Goal: Task Accomplishment & Management: Complete application form

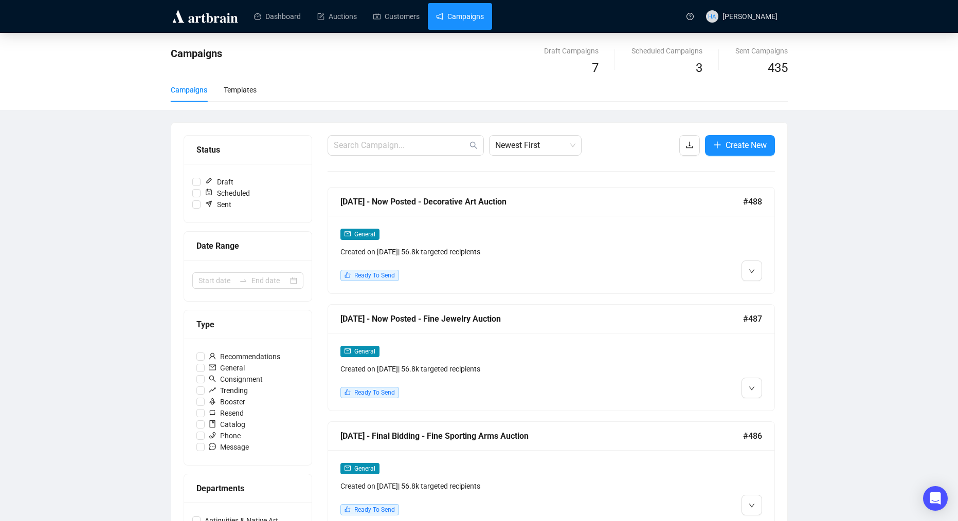
scroll to position [17, 0]
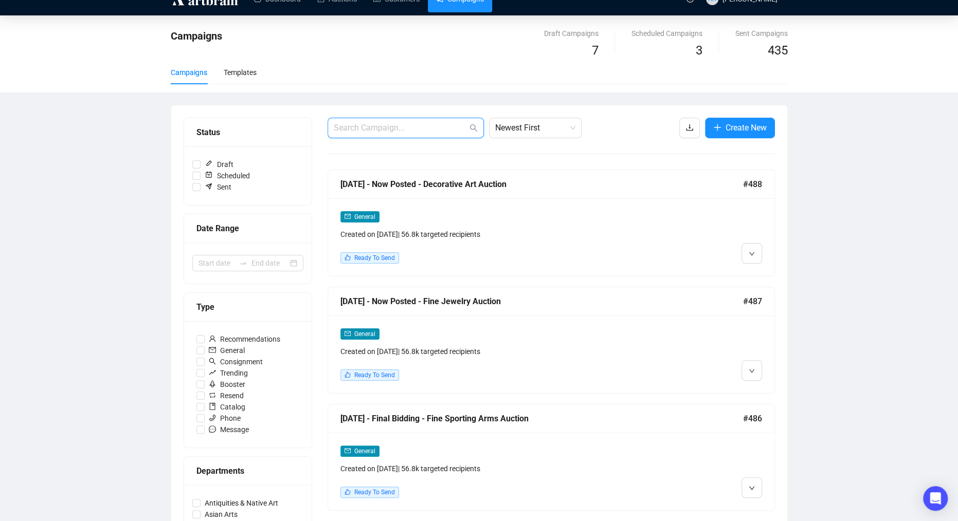
click at [425, 130] on input "text" at bounding box center [401, 128] width 134 height 12
click at [762, 390] on span "Edit" at bounding box center [768, 392] width 12 height 8
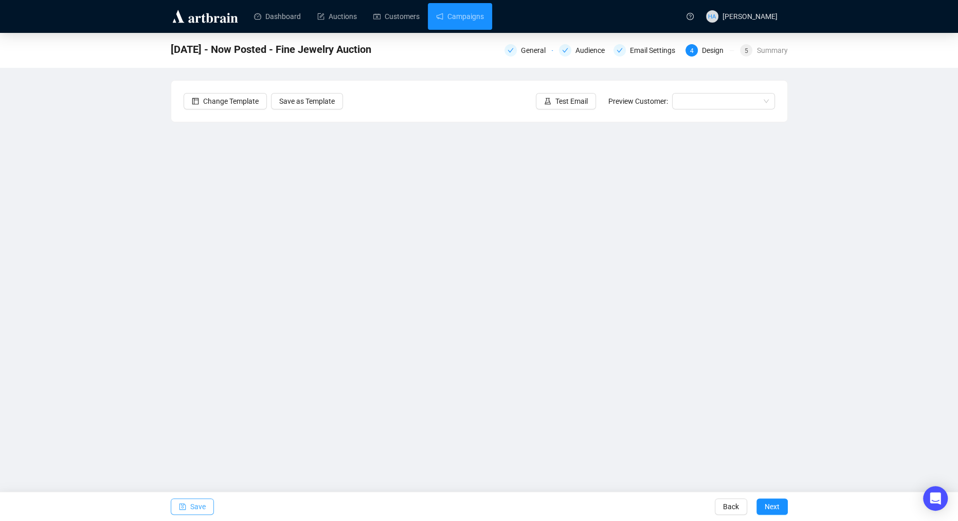
click at [196, 507] on span "Save" at bounding box center [197, 507] width 15 height 29
drag, startPoint x: 196, startPoint y: 507, endPoint x: 208, endPoint y: 498, distance: 15.4
click at [196, 507] on span "Save" at bounding box center [197, 507] width 15 height 29
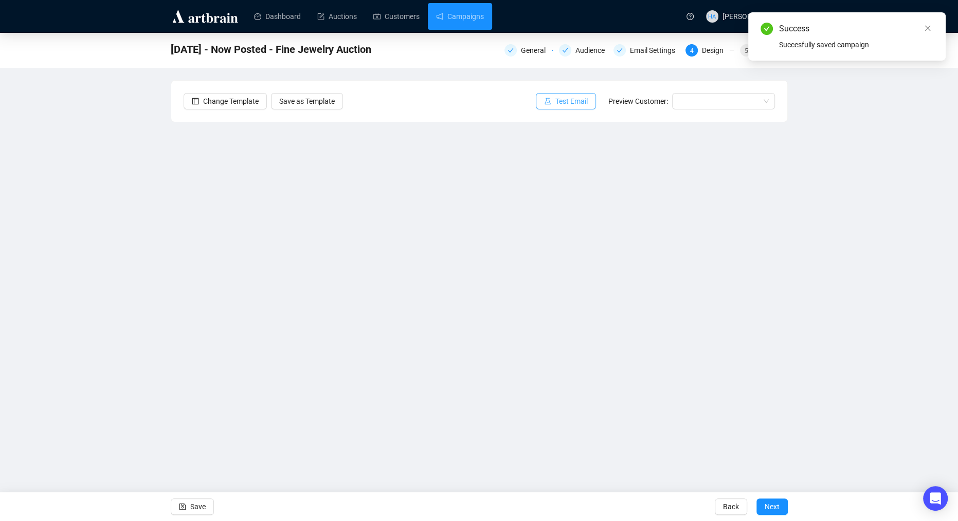
click at [569, 104] on span "Test Email" at bounding box center [571, 101] width 32 height 11
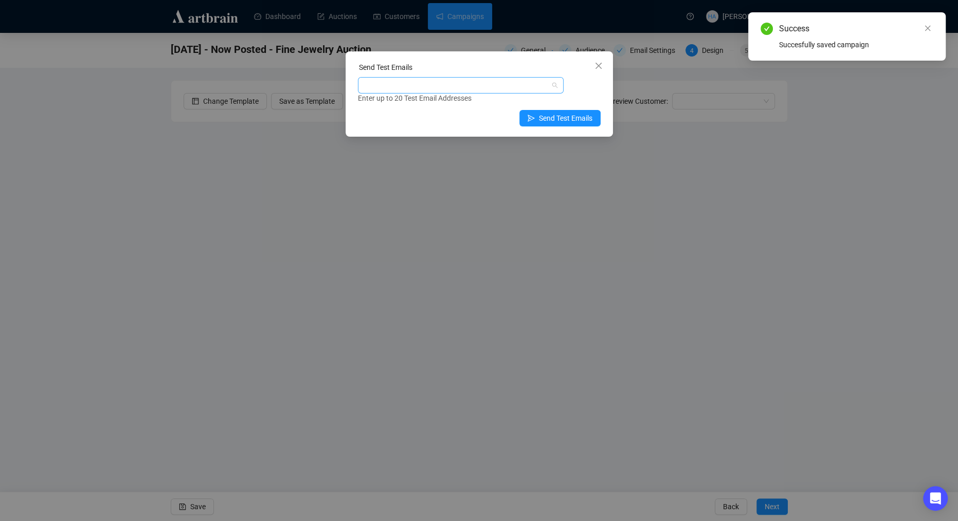
click at [409, 84] on div at bounding box center [455, 85] width 191 height 14
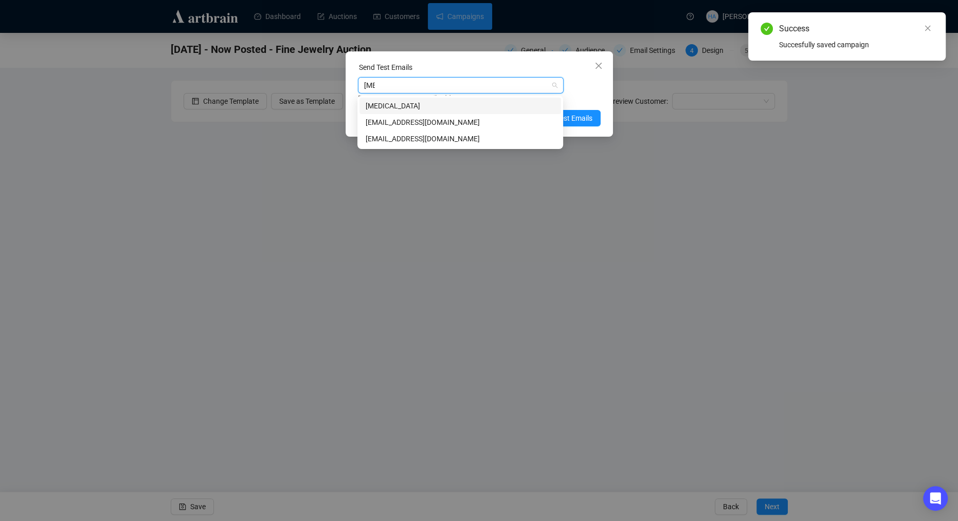
type input "allie"
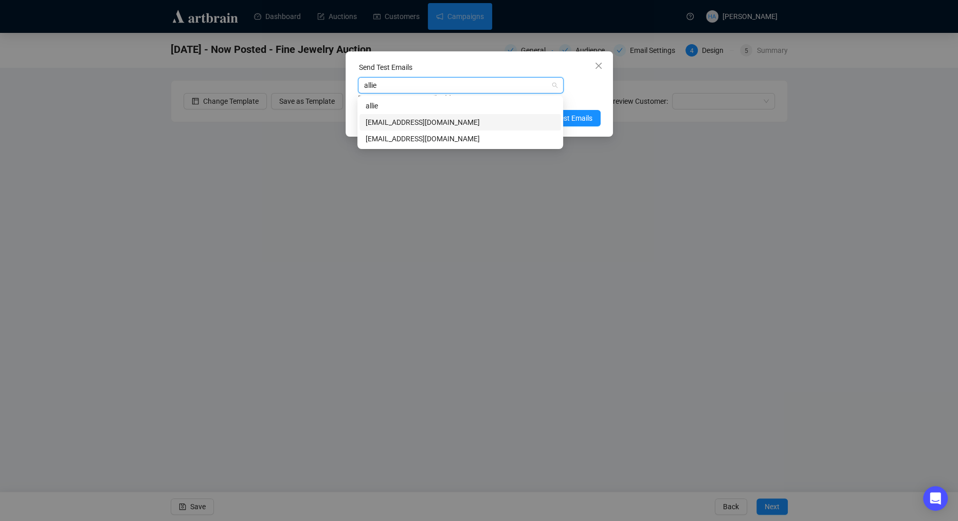
click at [401, 120] on div "[EMAIL_ADDRESS][DOMAIN_NAME]" at bounding box center [460, 122] width 189 height 11
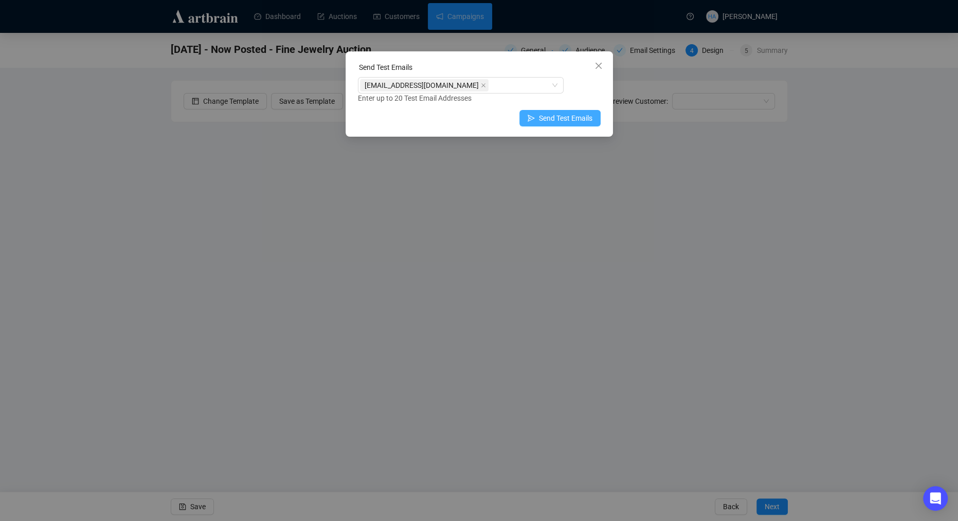
click at [579, 118] on span "Send Test Emails" at bounding box center [565, 118] width 53 height 11
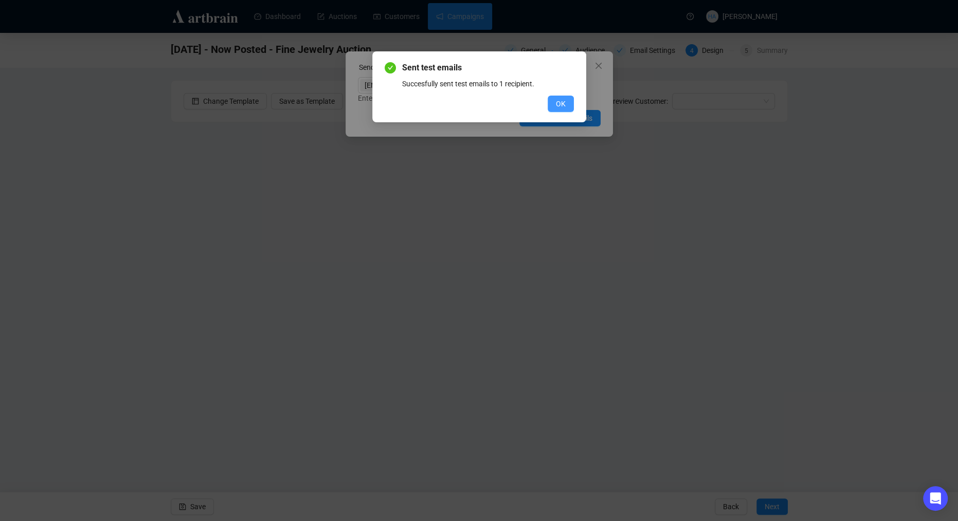
click at [552, 104] on button "OK" at bounding box center [561, 104] width 26 height 16
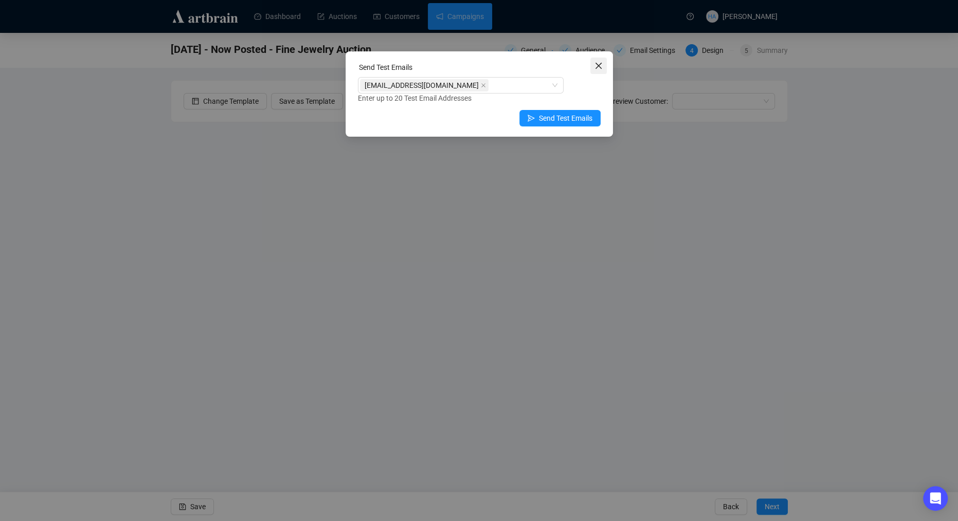
click at [596, 70] on button "Close" at bounding box center [598, 66] width 16 height 16
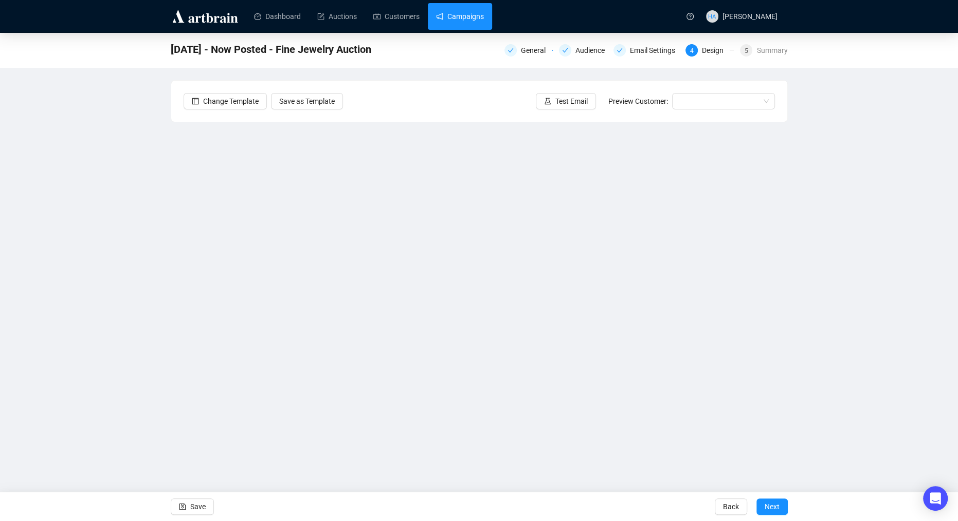
click at [460, 13] on link "Campaigns" at bounding box center [460, 16] width 48 height 27
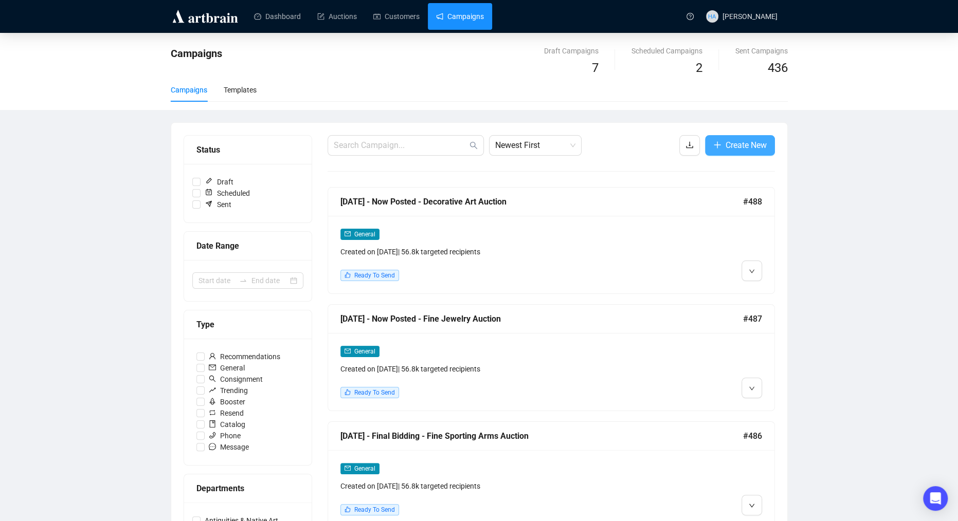
click at [729, 139] on span "Create New" at bounding box center [745, 145] width 41 height 13
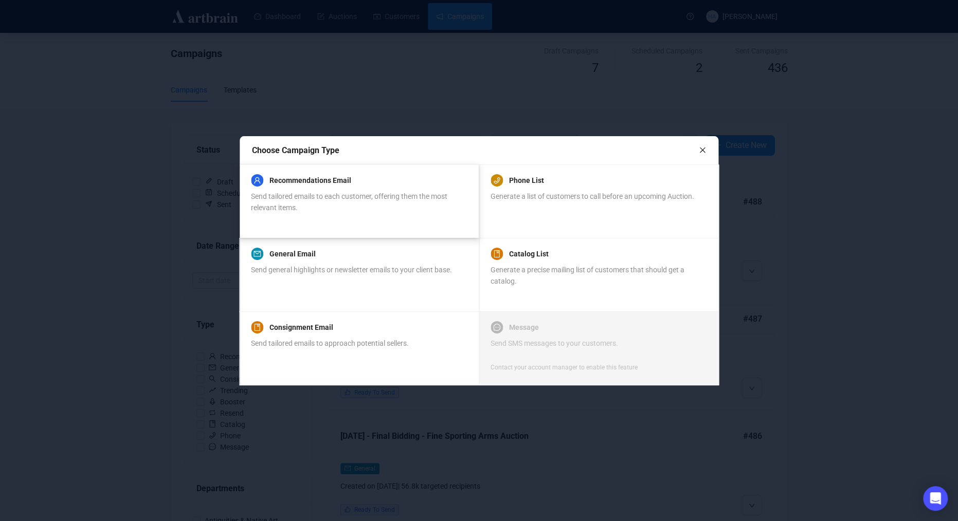
click at [371, 199] on span "Send tailored emails to each customer, offering them the most relevant items." at bounding box center [349, 202] width 196 height 20
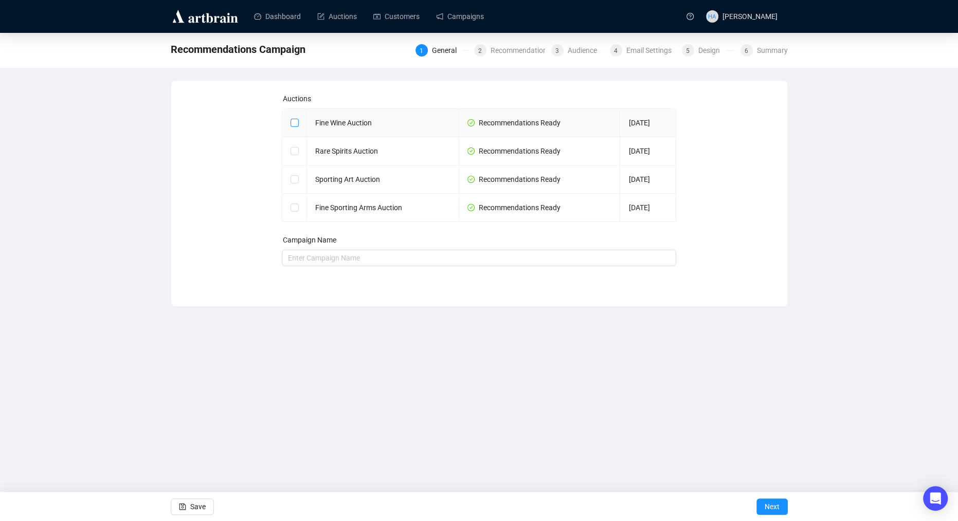
click at [293, 122] on input "checkbox" at bounding box center [294, 122] width 7 height 7
checkbox input "true"
type input "Fine Wine Auction Campaign"
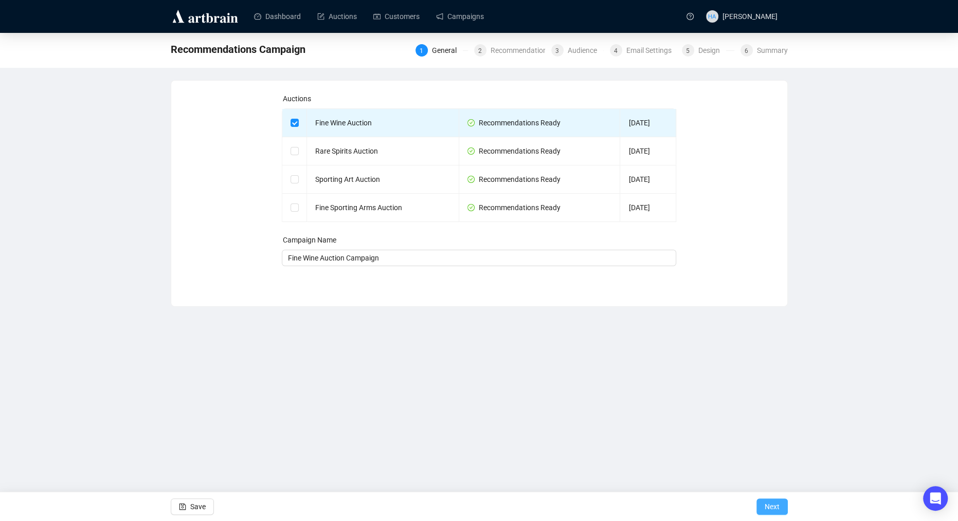
click at [771, 503] on span "Next" at bounding box center [772, 507] width 15 height 29
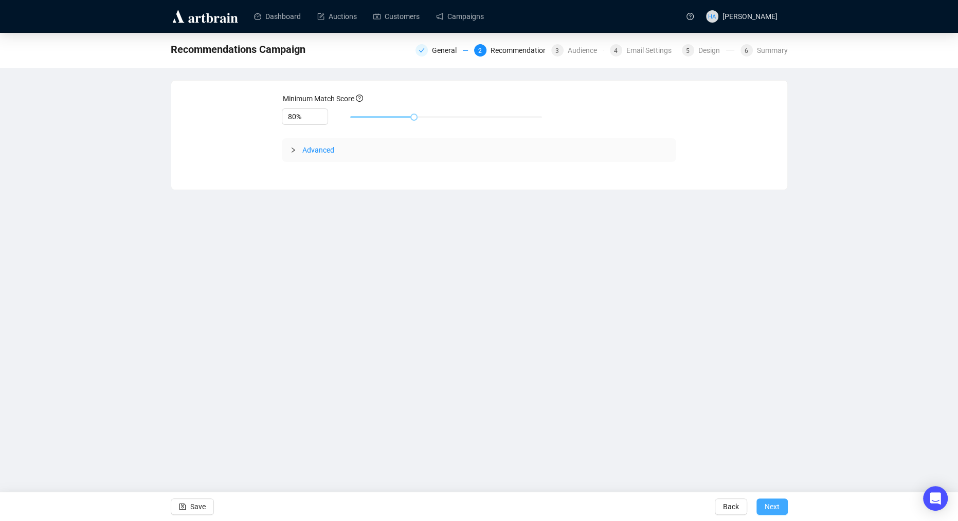
click at [768, 505] on span "Next" at bounding box center [772, 507] width 15 height 29
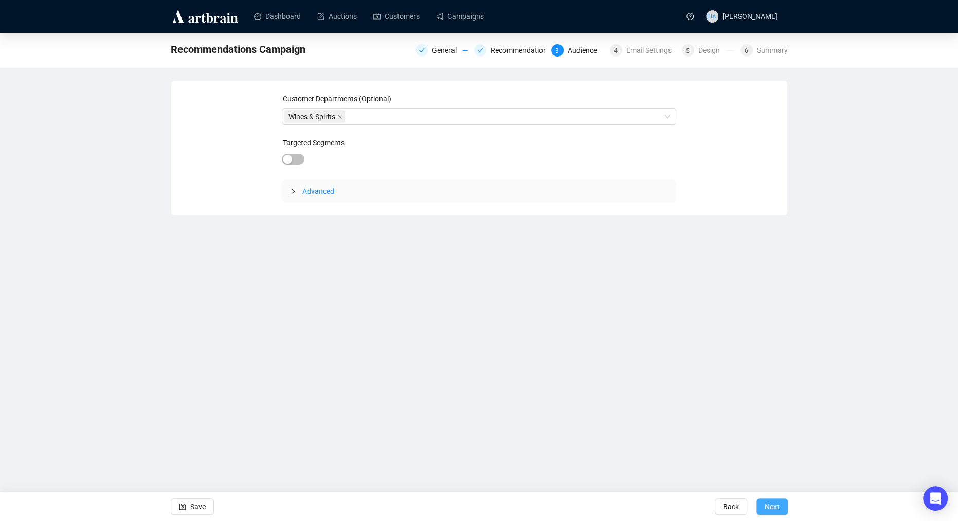
click at [770, 507] on span "Next" at bounding box center [772, 507] width 15 height 29
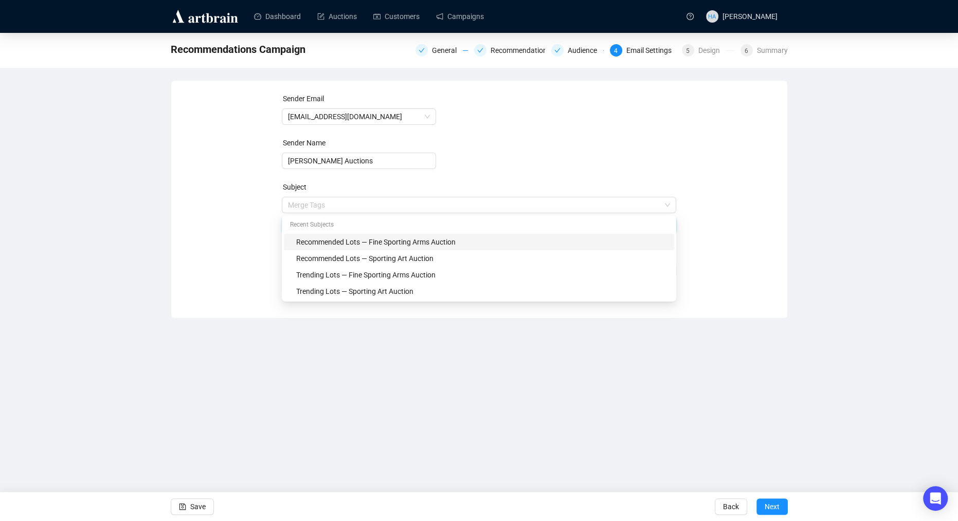
click at [412, 202] on span "Merge Tags Recommended Lots — Fine Sporting Arms Auction" at bounding box center [479, 215] width 394 height 29
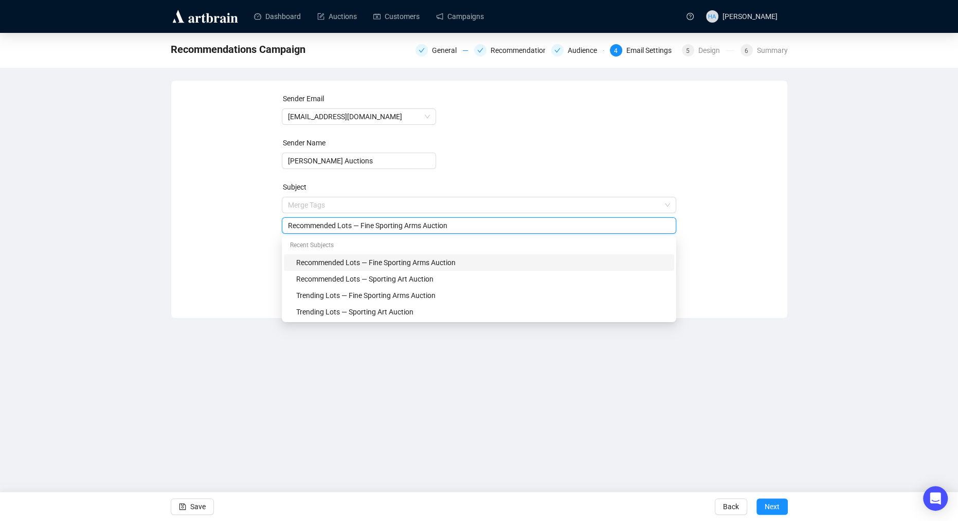
drag, startPoint x: 381, startPoint y: 227, endPoint x: 427, endPoint y: 226, distance: 46.3
click at [427, 226] on input "Recommended Lots — Fine Sporting Arms Auction" at bounding box center [479, 225] width 382 height 11
type input "Recommended Lots — Fine Wine Auction"
click at [233, 234] on div "Sender Email [EMAIL_ADDRESS][DOMAIN_NAME] Sender Name [PERSON_NAME] Auctions Su…" at bounding box center [479, 191] width 591 height 197
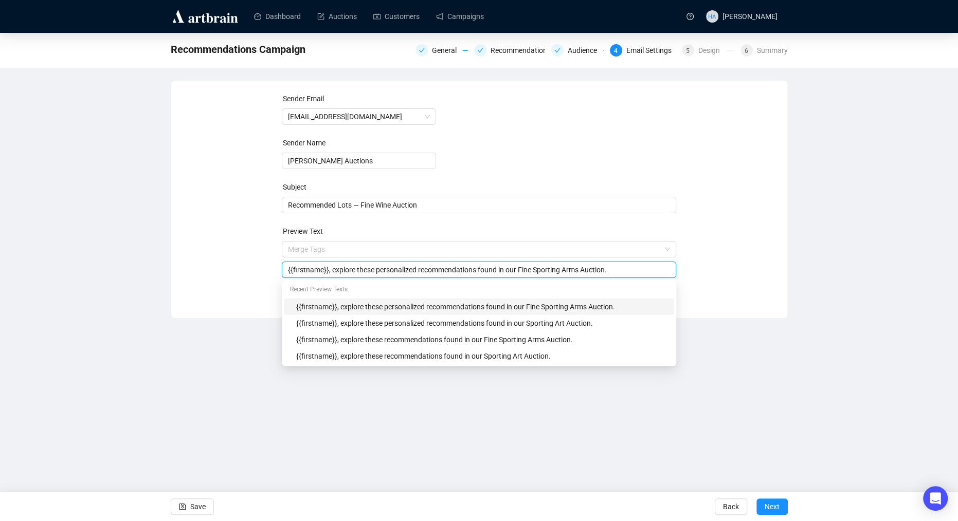
click at [435, 271] on input "{{firstname}}, explore these personalized recommendations found in our Fine Spo…" at bounding box center [479, 269] width 382 height 11
drag, startPoint x: 544, startPoint y: 272, endPoint x: 592, endPoint y: 270, distance: 47.8
click at [592, 270] on input "{{firstname}}, explore these personalized recommendations found in our Fine Spo…" at bounding box center [479, 269] width 382 height 11
type input "{{firstname}}, explore these personalized recommendations found in our Fine Win…"
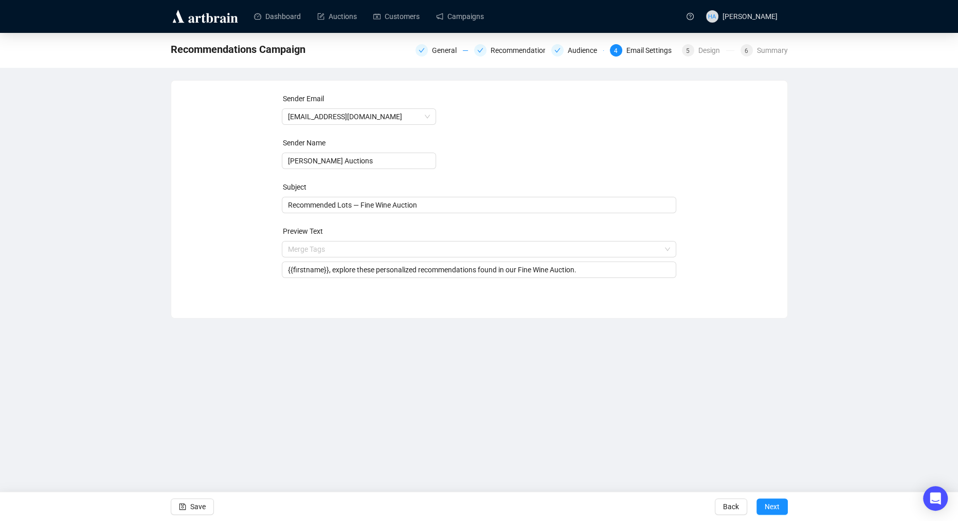
click at [724, 262] on div "Sender Email [EMAIL_ADDRESS][DOMAIN_NAME] Sender Name [PERSON_NAME] Auctions Su…" at bounding box center [479, 191] width 591 height 197
click at [769, 504] on span "Next" at bounding box center [772, 507] width 15 height 29
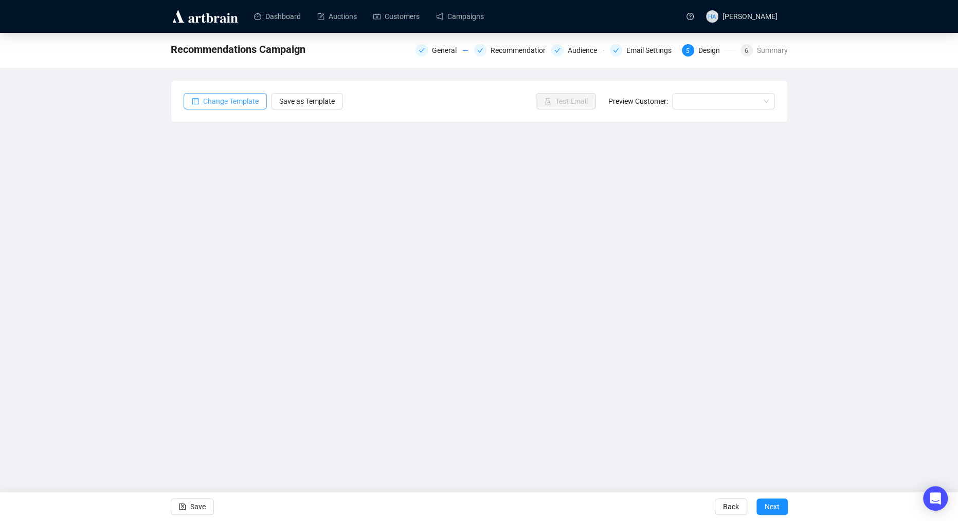
click at [225, 101] on span "Change Template" at bounding box center [231, 101] width 56 height 11
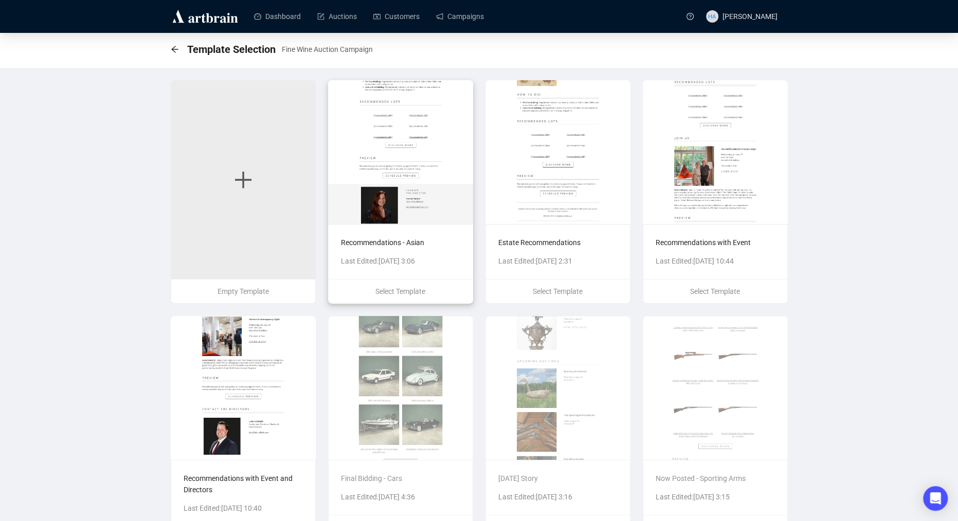
click at [458, 233] on div "Recommendations - Asian Last Edited: [DATE] 3:06" at bounding box center [401, 251] width 144 height 55
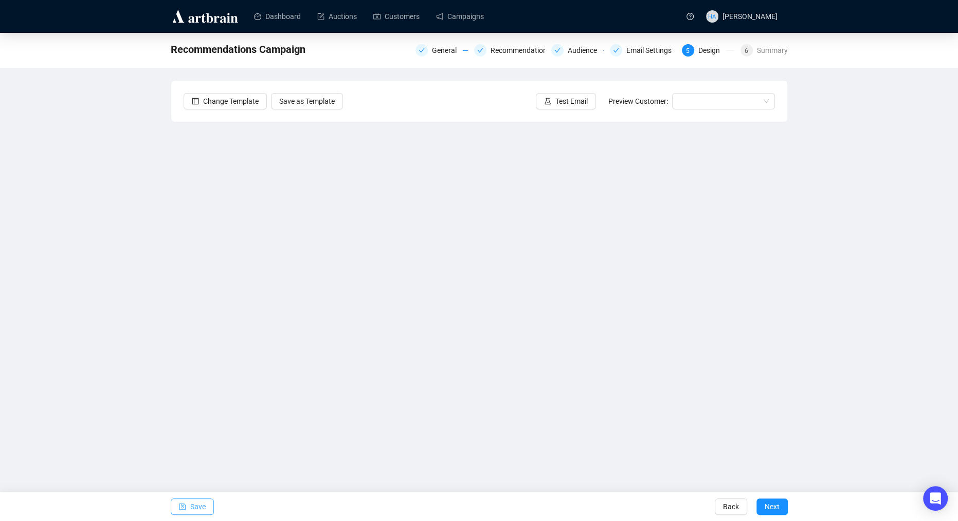
click at [200, 505] on span "Save" at bounding box center [197, 507] width 15 height 29
click at [466, 22] on link "Campaigns" at bounding box center [460, 16] width 48 height 27
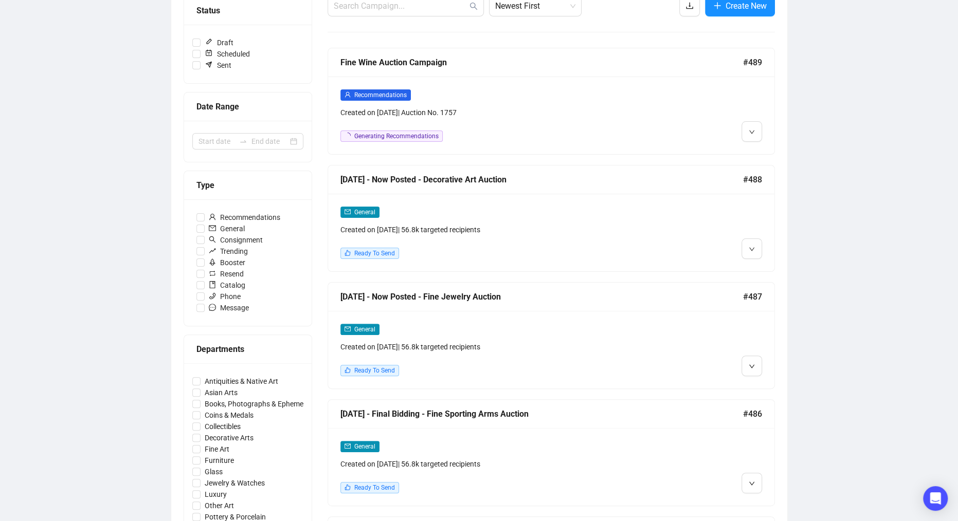
scroll to position [137, 0]
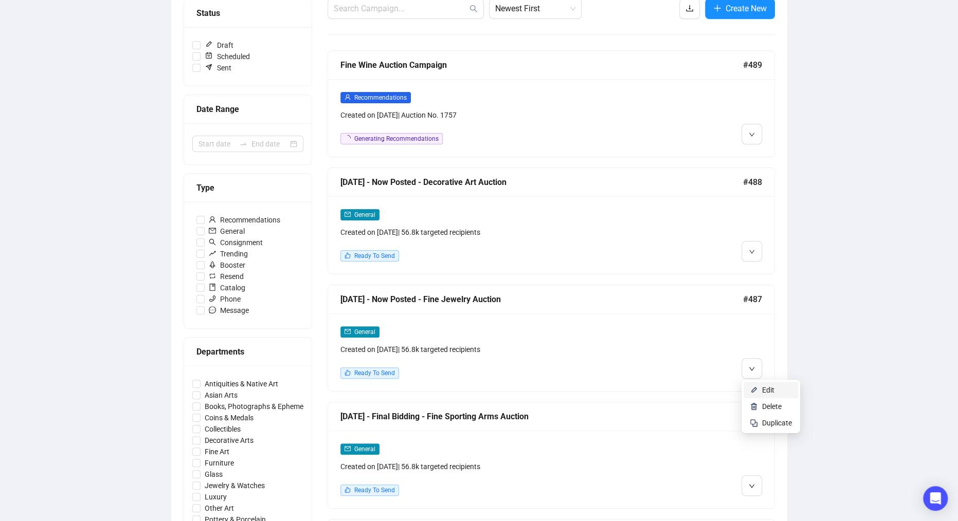
click at [762, 390] on span "Edit" at bounding box center [768, 390] width 12 height 8
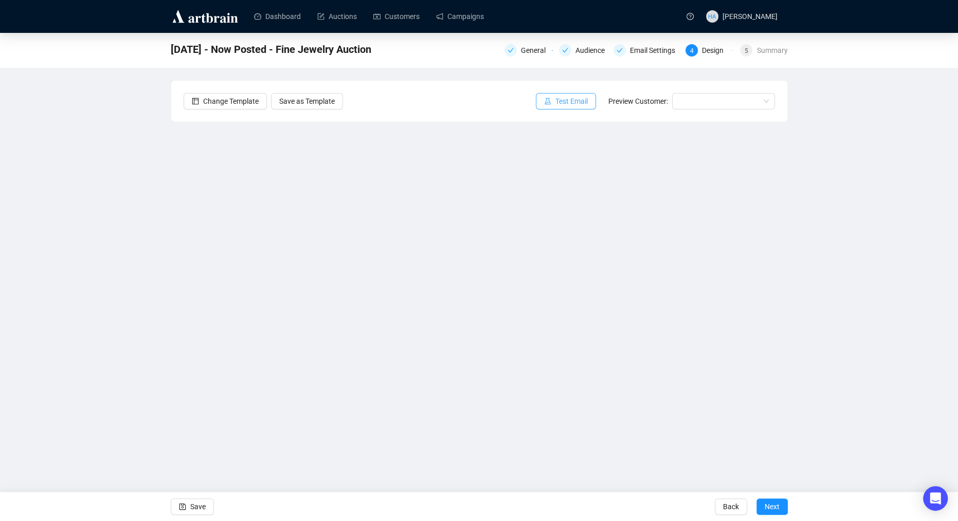
click at [565, 101] on span "Test Email" at bounding box center [571, 101] width 32 height 11
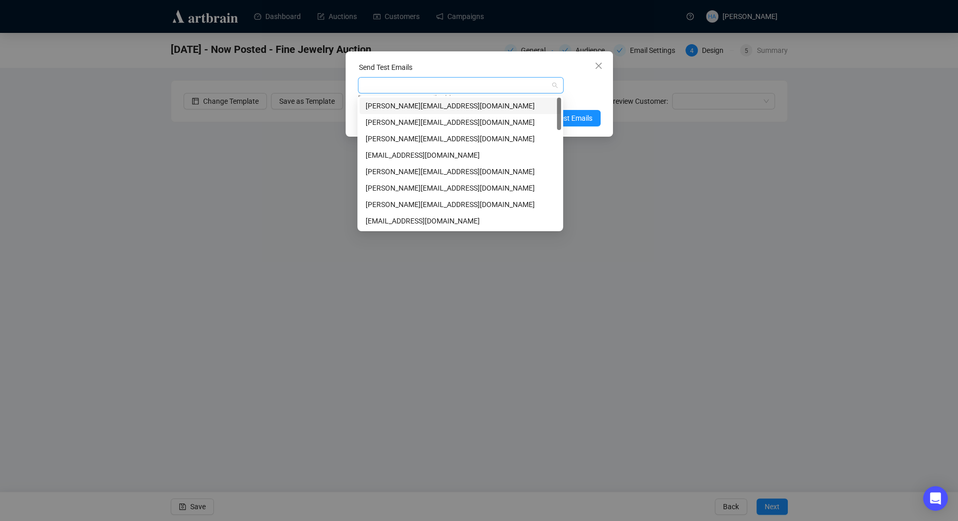
click at [436, 85] on div at bounding box center [455, 85] width 191 height 14
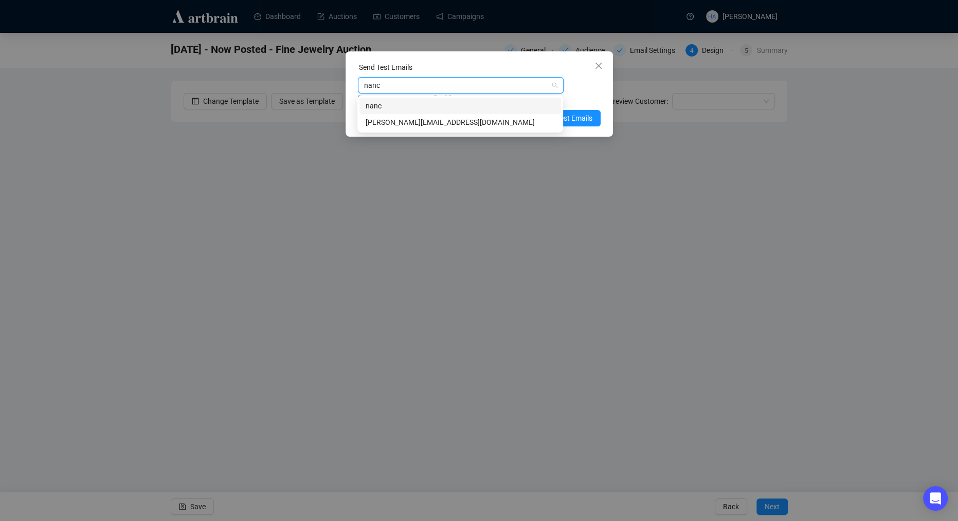
type input "[PERSON_NAME]"
click at [419, 121] on div "[PERSON_NAME][EMAIL_ADDRESS][DOMAIN_NAME]" at bounding box center [460, 122] width 189 height 11
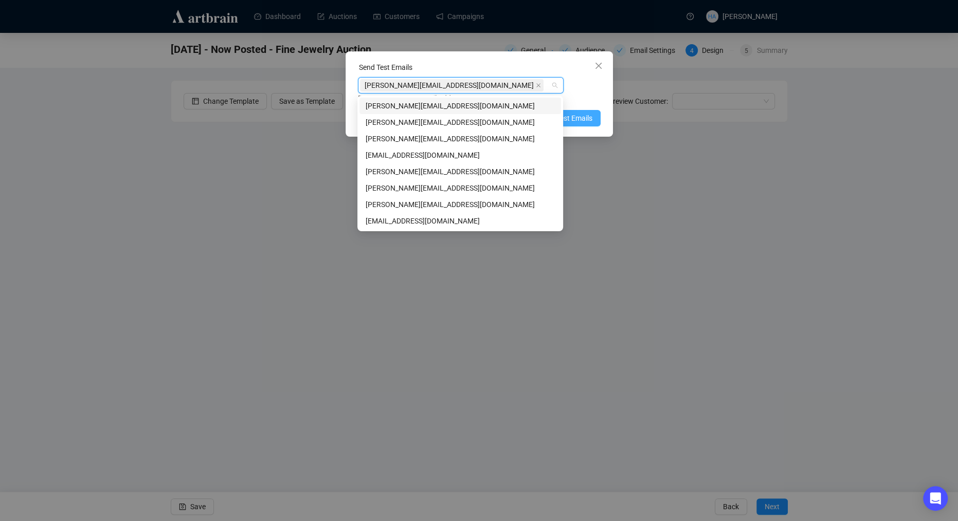
click at [586, 118] on span "Send Test Emails" at bounding box center [565, 118] width 53 height 11
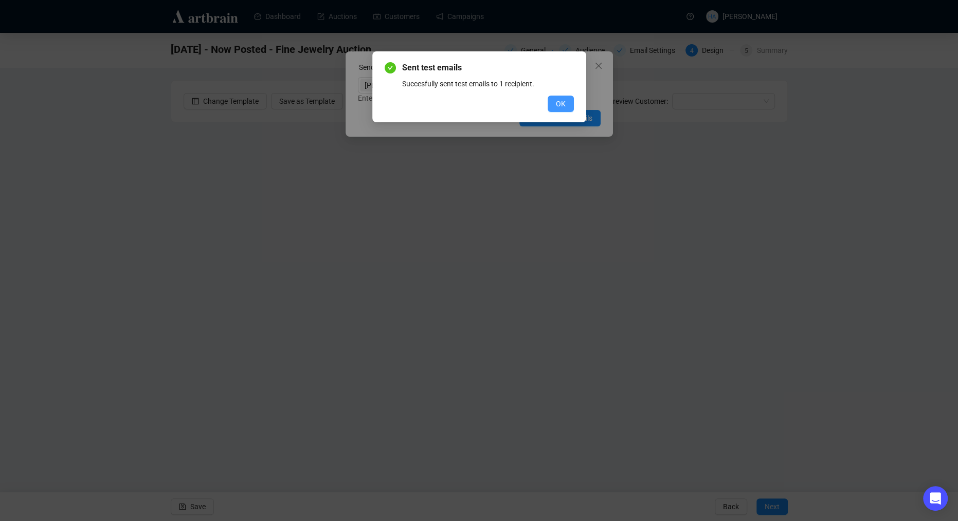
click at [560, 102] on span "OK" at bounding box center [561, 103] width 10 height 11
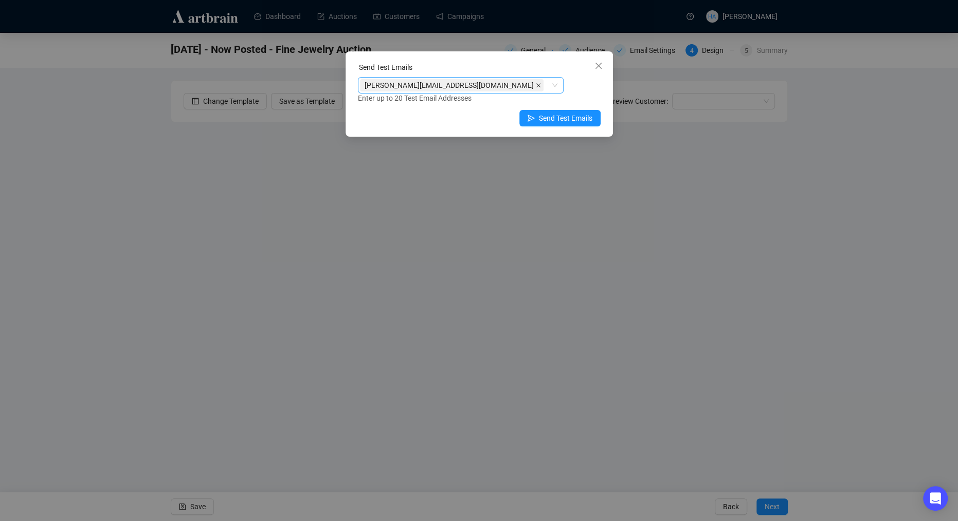
click at [536, 86] on icon "close" at bounding box center [538, 85] width 5 height 5
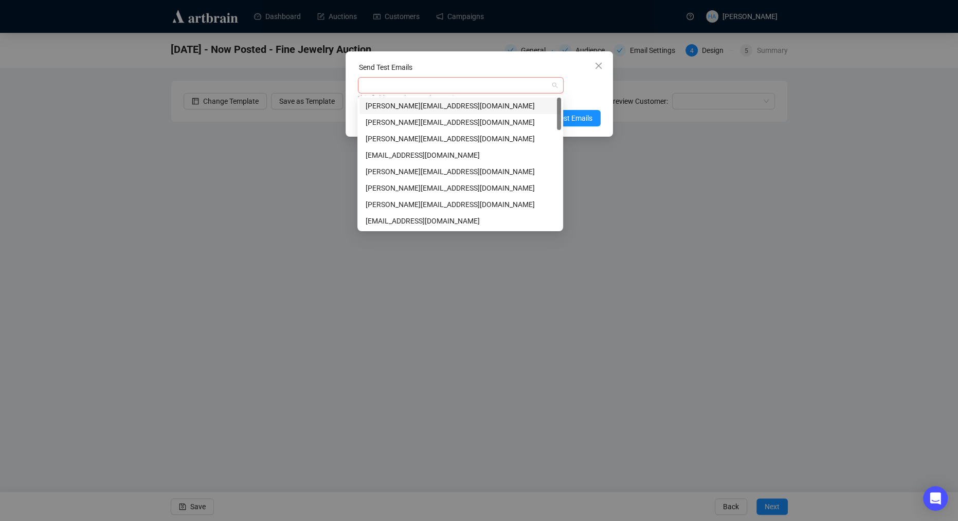
click at [434, 86] on div at bounding box center [455, 85] width 191 height 14
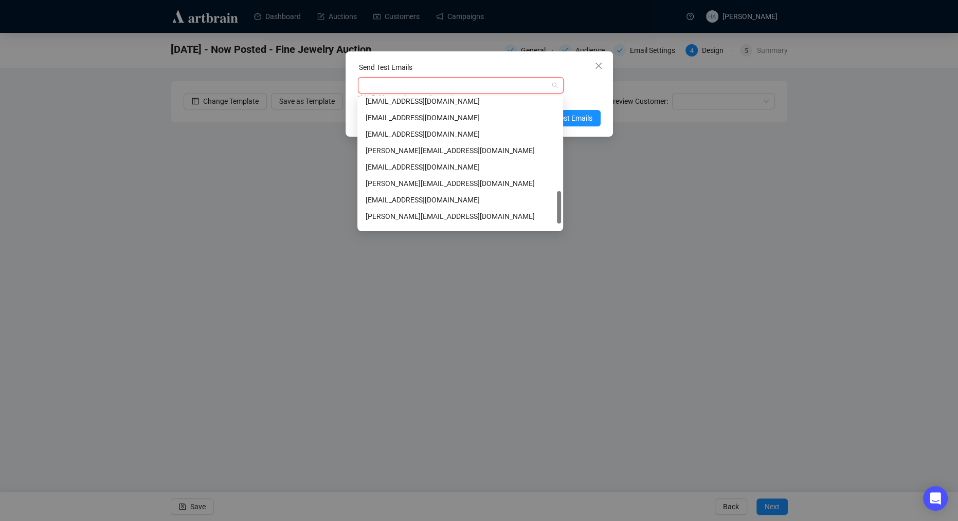
scroll to position [394, 0]
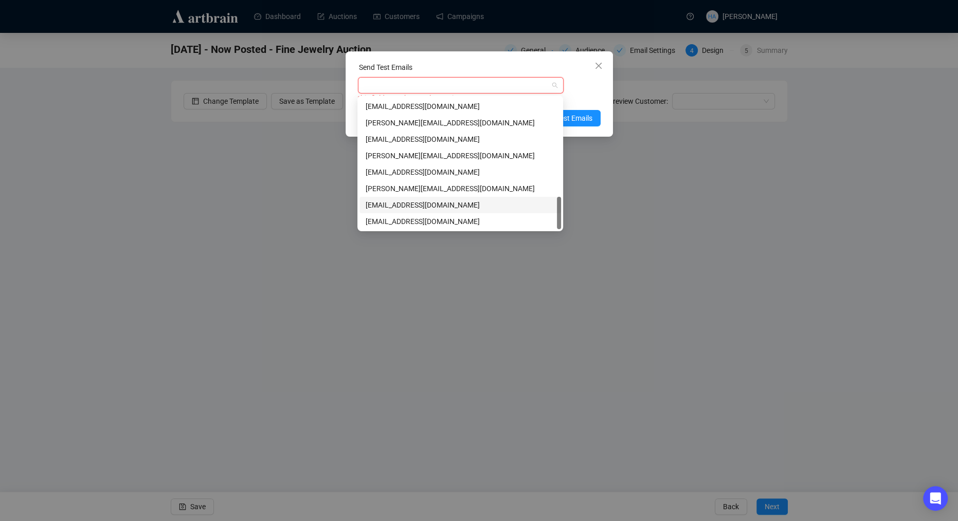
click at [406, 207] on div "[EMAIL_ADDRESS][DOMAIN_NAME]" at bounding box center [460, 204] width 189 height 11
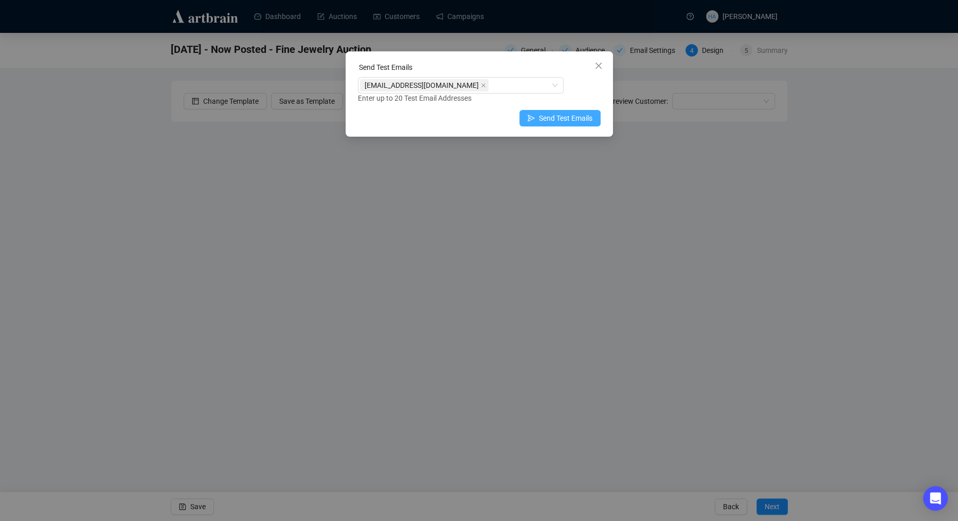
click at [580, 113] on span "Send Test Emails" at bounding box center [565, 118] width 53 height 11
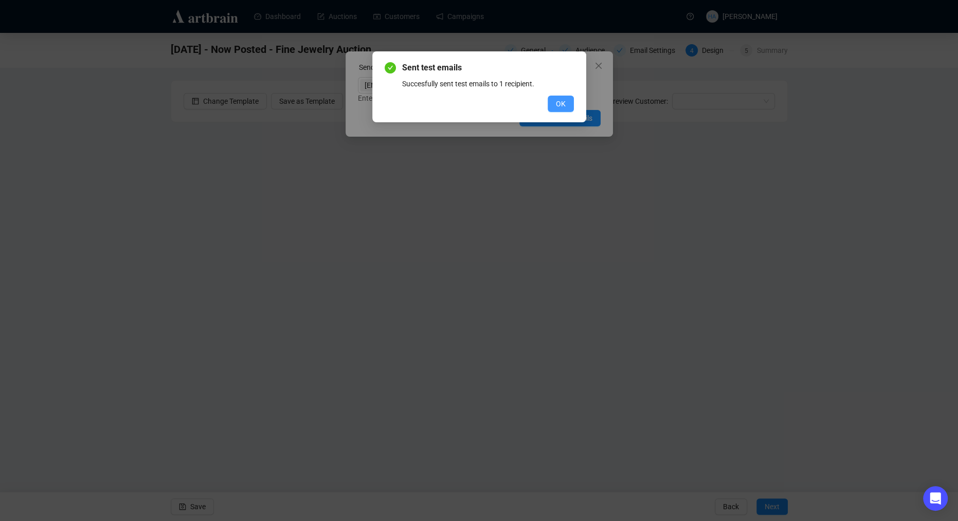
click at [554, 105] on button "OK" at bounding box center [561, 104] width 26 height 16
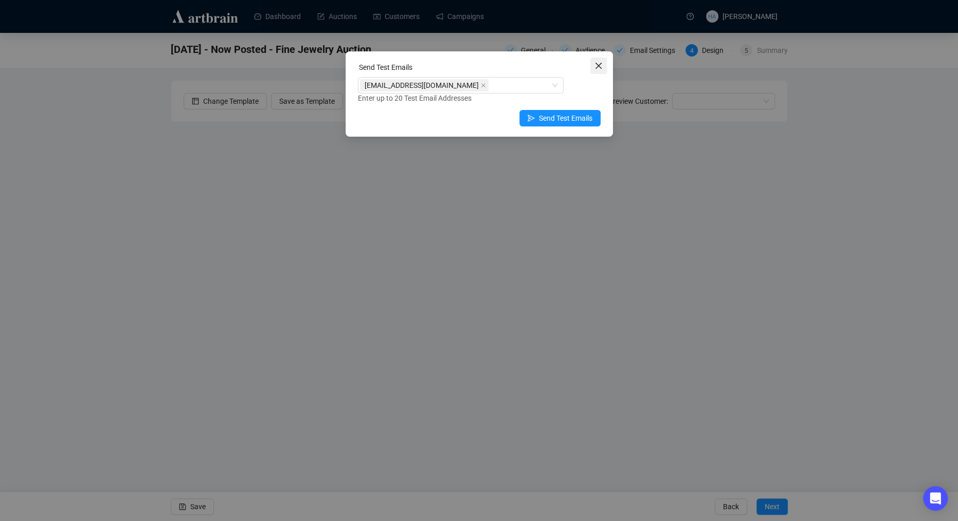
click at [595, 71] on button "Close" at bounding box center [598, 66] width 16 height 16
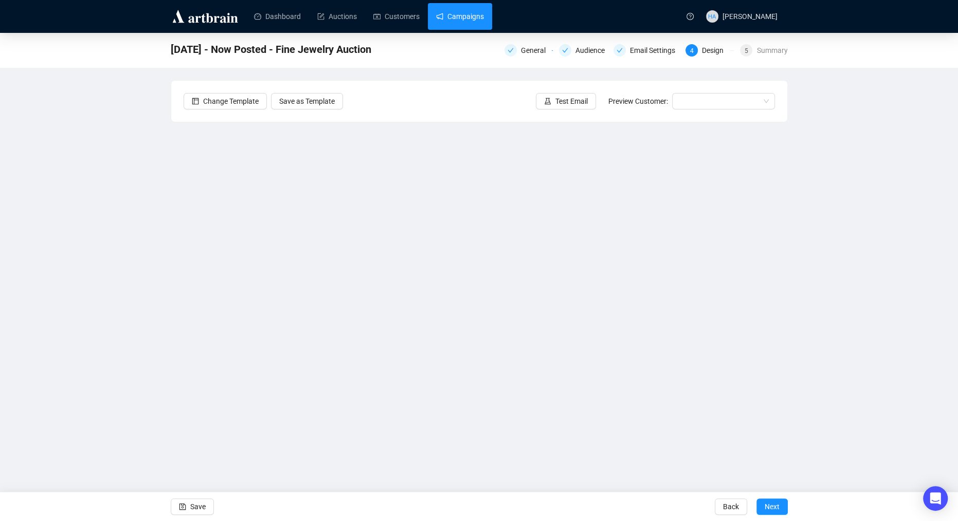
click at [470, 23] on link "Campaigns" at bounding box center [460, 16] width 48 height 27
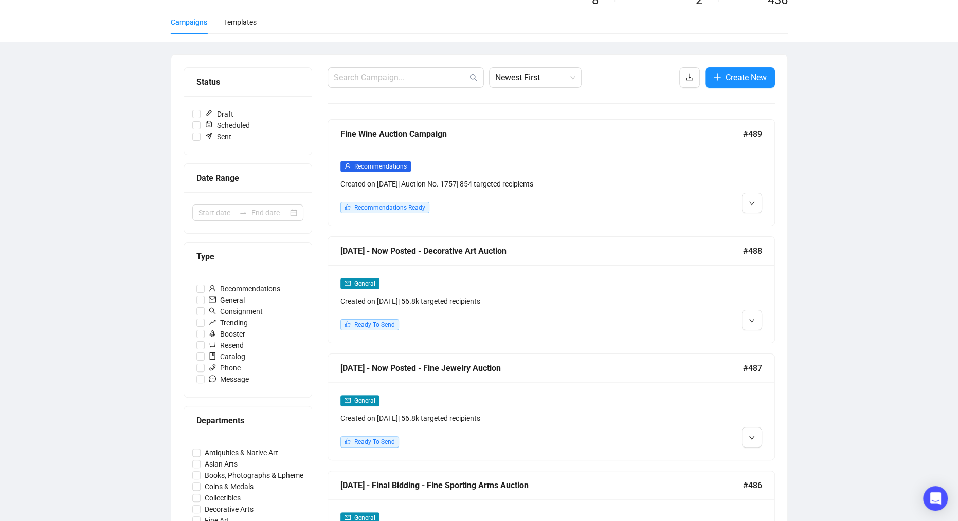
scroll to position [65, 0]
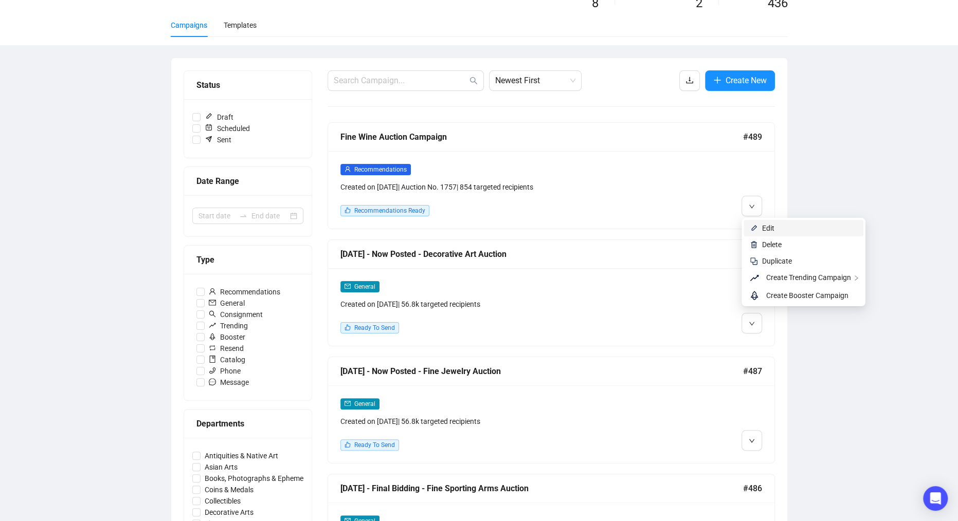
click at [765, 230] on span "Edit" at bounding box center [768, 228] width 12 height 8
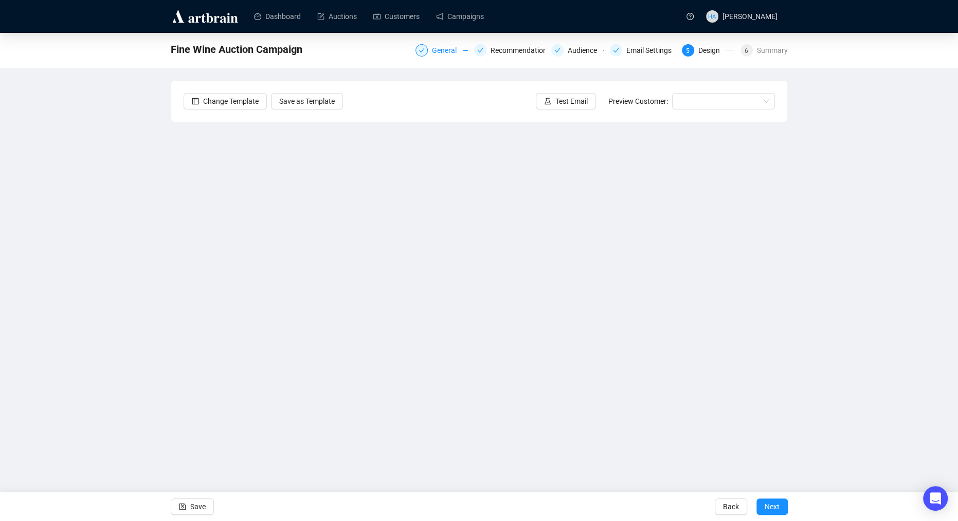
click at [433, 49] on div "General" at bounding box center [447, 50] width 31 height 12
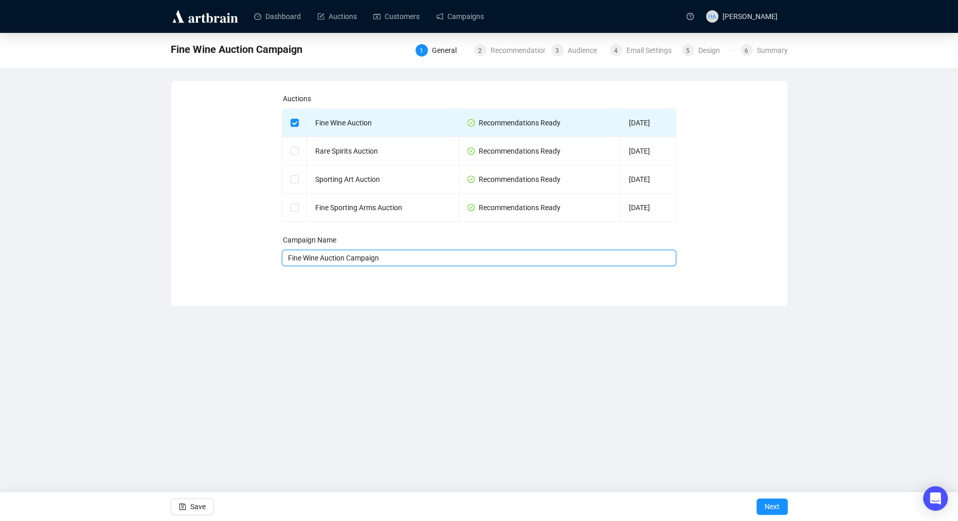
click at [286, 259] on input "Fine Wine Auction Campaign" at bounding box center [479, 258] width 394 height 16
click at [466, 253] on input "[DATE] - Recommended - Fine Wine Auction Campaign" at bounding box center [479, 258] width 394 height 16
type input "[DATE] - Recommended - Fine Wine Auction"
drag, startPoint x: 467, startPoint y: 299, endPoint x: 460, endPoint y: 297, distance: 7.5
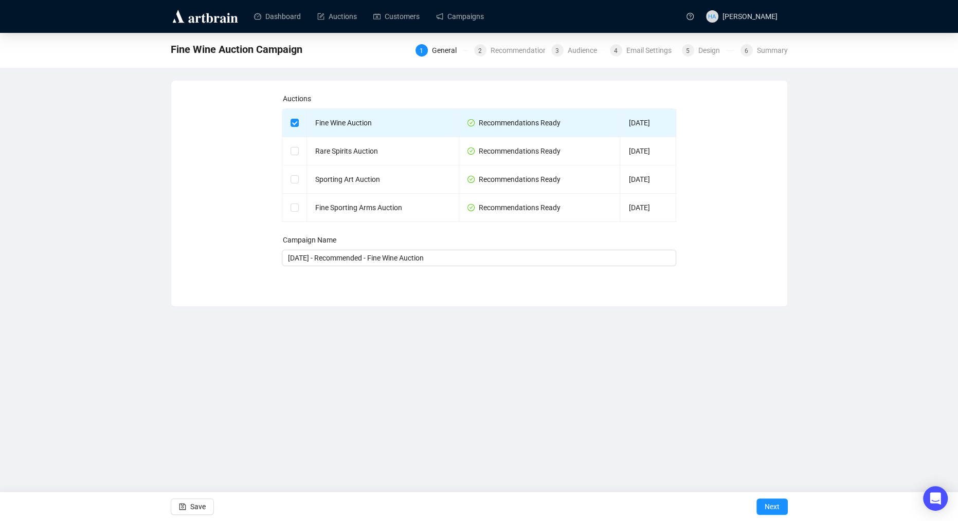
click at [467, 299] on div "Auctions Fine Wine Auction Recommendations Ready [DATE] Rare Spirits Auction Re…" at bounding box center [479, 193] width 617 height 227
click at [199, 508] on span "Save" at bounding box center [197, 507] width 15 height 29
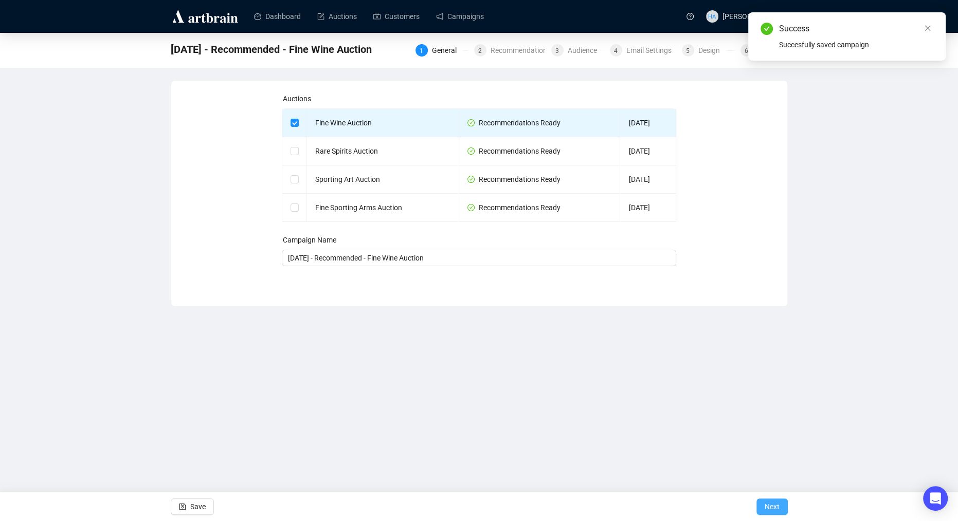
click at [773, 507] on span "Next" at bounding box center [772, 507] width 15 height 29
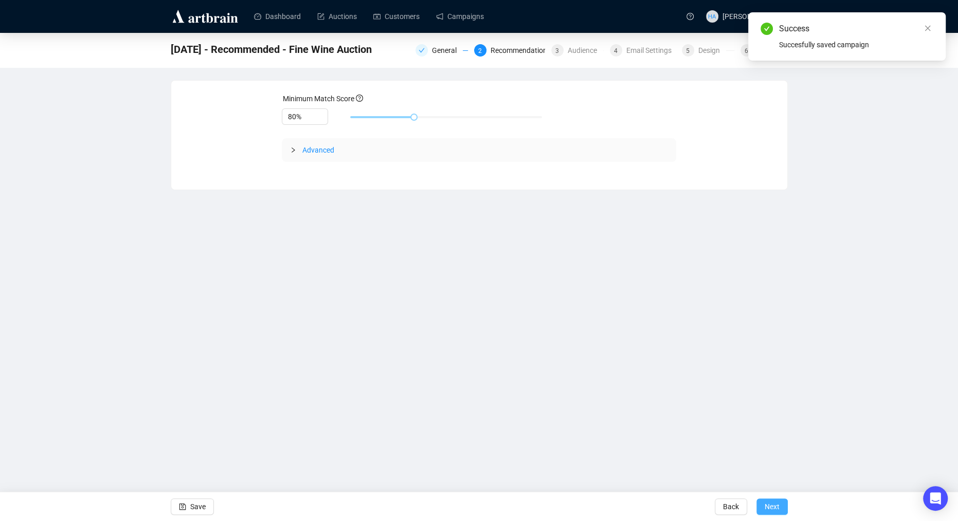
click at [767, 501] on span "Next" at bounding box center [772, 507] width 15 height 29
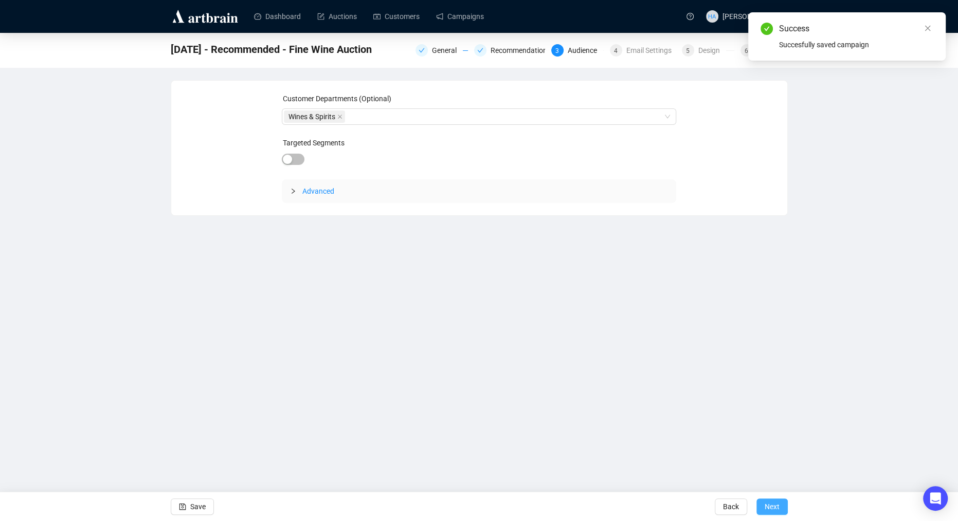
click at [777, 504] on span "Next" at bounding box center [772, 507] width 15 height 29
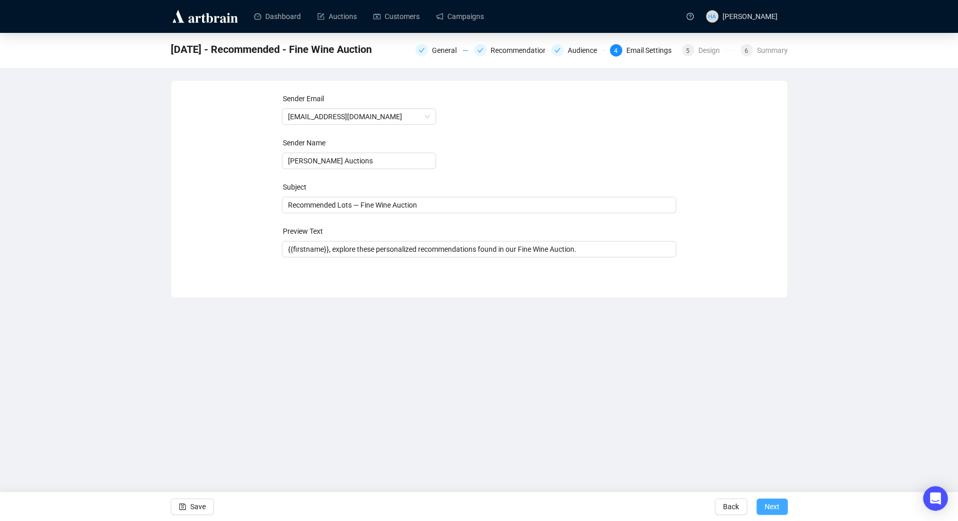
click at [777, 506] on span "Next" at bounding box center [772, 507] width 15 height 29
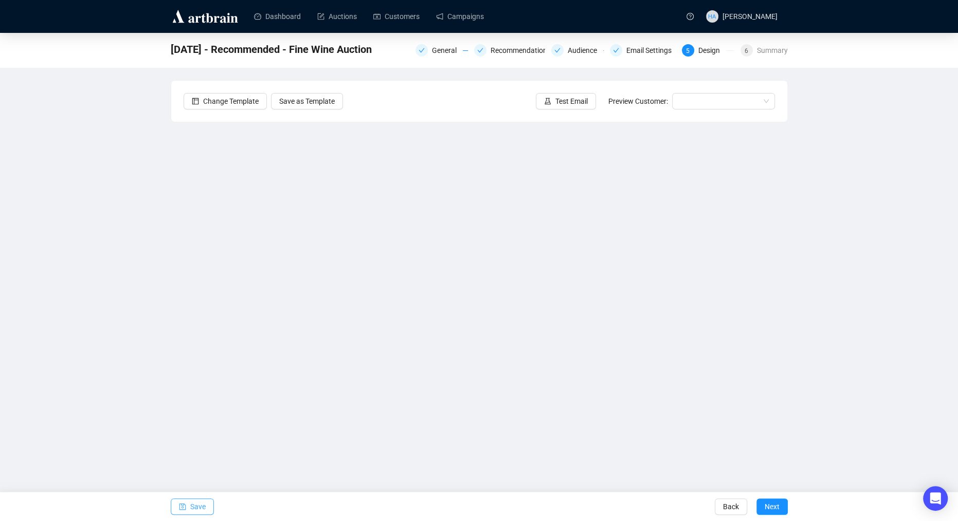
click at [188, 505] on button "Save" at bounding box center [192, 507] width 43 height 16
click at [474, 17] on link "Campaigns" at bounding box center [460, 16] width 48 height 27
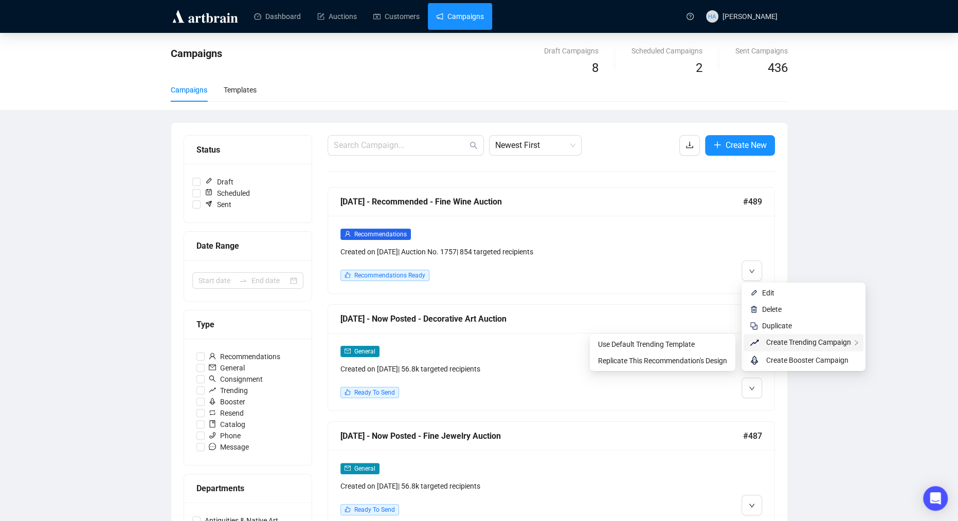
click at [777, 344] on span "Create Trending Campaign" at bounding box center [808, 342] width 85 height 8
click at [694, 362] on span "Replicate This Recommendation's Design" at bounding box center [662, 361] width 129 height 8
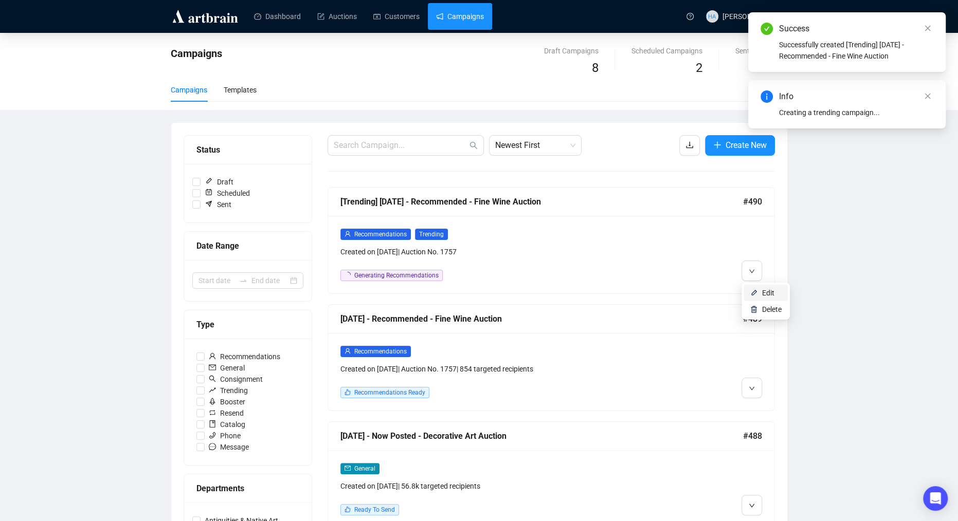
click at [766, 292] on span "Edit" at bounding box center [768, 293] width 12 height 8
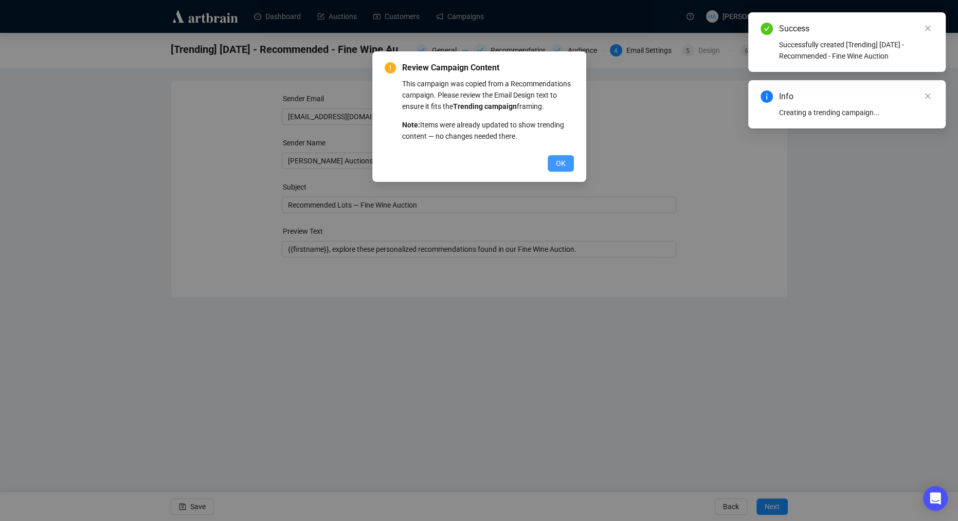
click at [562, 169] on span "OK" at bounding box center [561, 163] width 10 height 11
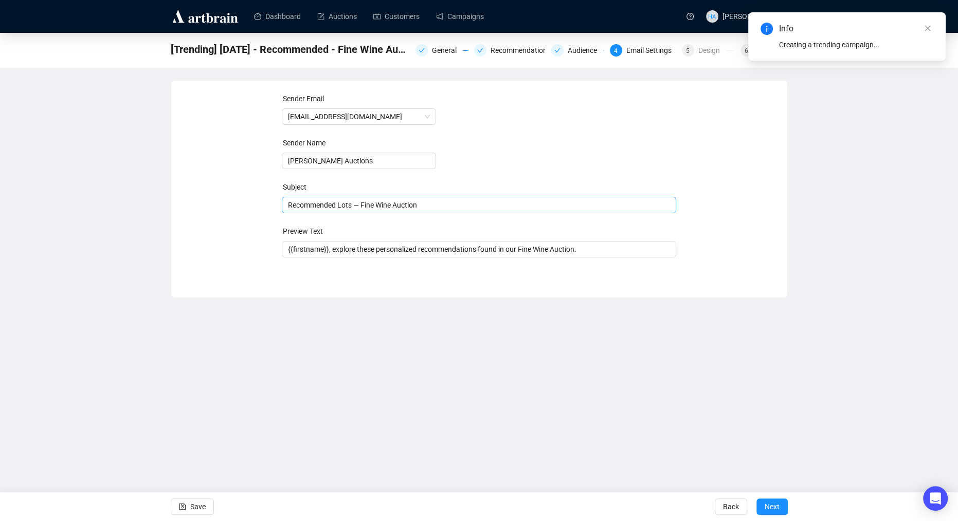
click at [312, 206] on span "Recommended Lots — Fine Wine Auction" at bounding box center [479, 205] width 394 height 8
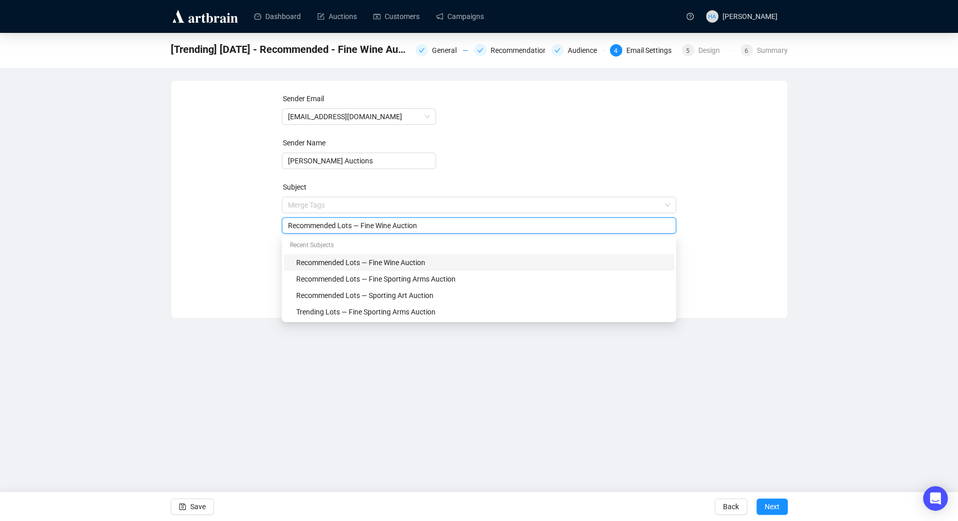
click at [306, 224] on input "Recommended Lots — Fine Wine Auction" at bounding box center [479, 225] width 382 height 11
type input "Trending Lots — Fine Wine Auction"
click at [235, 252] on div "Sender Email [EMAIL_ADDRESS][DOMAIN_NAME] Sender Name [PERSON_NAME] Auctions Su…" at bounding box center [479, 191] width 591 height 197
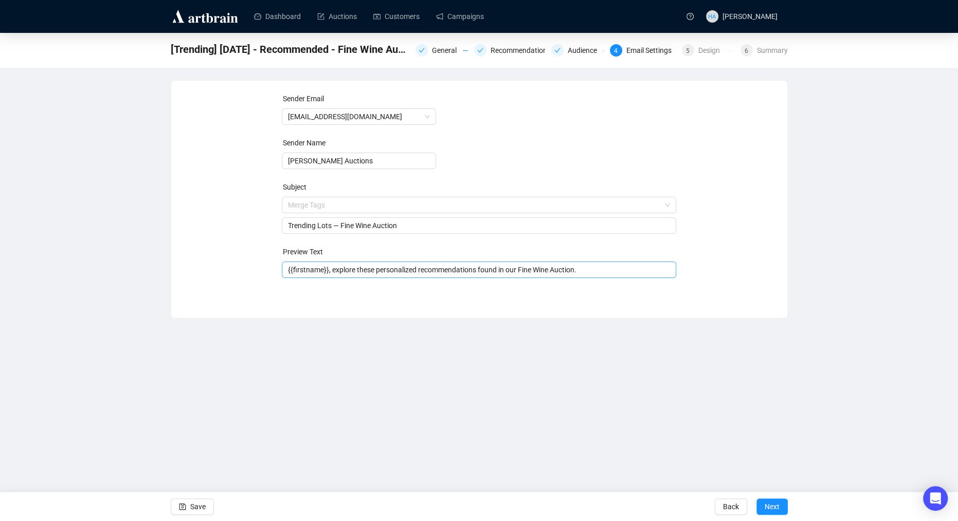
click at [401, 272] on input "{{firstname}}, explore these personalized recommendations found in our Fine Win…" at bounding box center [479, 269] width 382 height 11
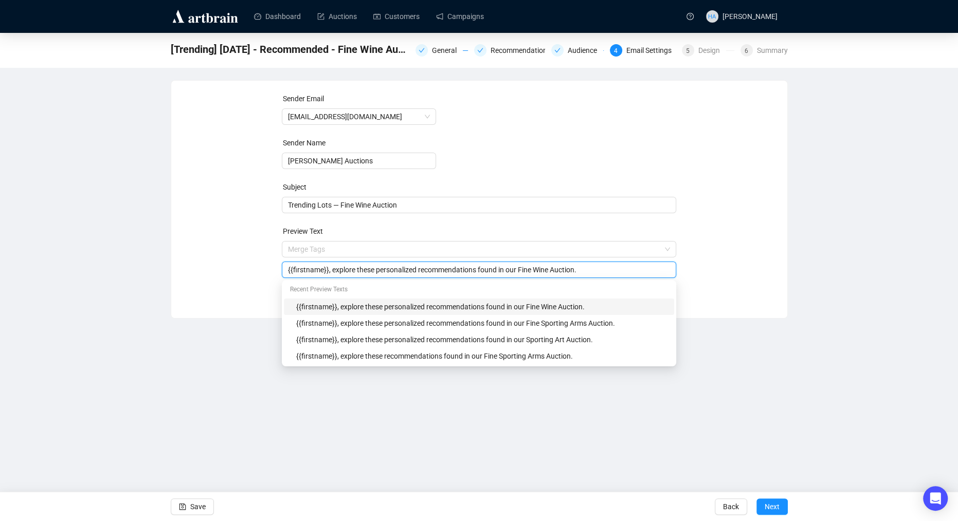
click at [397, 273] on input "{{firstname}}, explore these personalized recommendations found in our Fine Win…" at bounding box center [479, 269] width 382 height 11
type input "{{firstname}}, explore these recommendations found in our Fine Wine Auction."
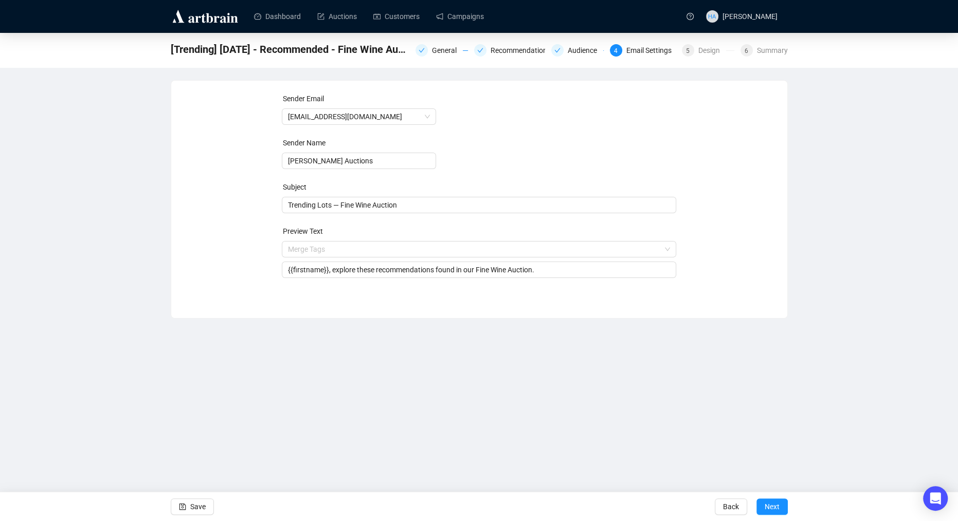
click at [249, 281] on div "Sender Email [EMAIL_ADDRESS][DOMAIN_NAME] Sender Name [PERSON_NAME] Auctions Su…" at bounding box center [479, 191] width 591 height 197
click at [772, 504] on span "Next" at bounding box center [772, 507] width 15 height 29
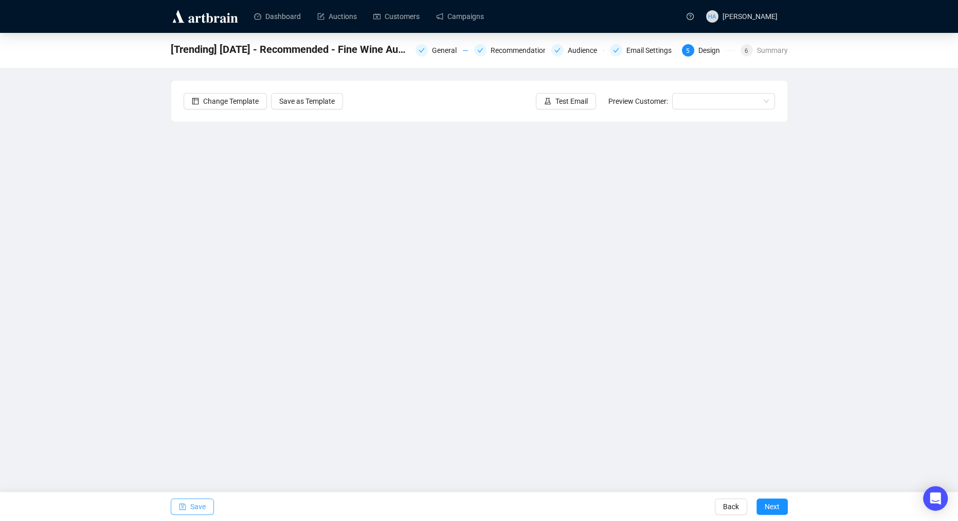
click at [202, 506] on span "Save" at bounding box center [197, 507] width 15 height 29
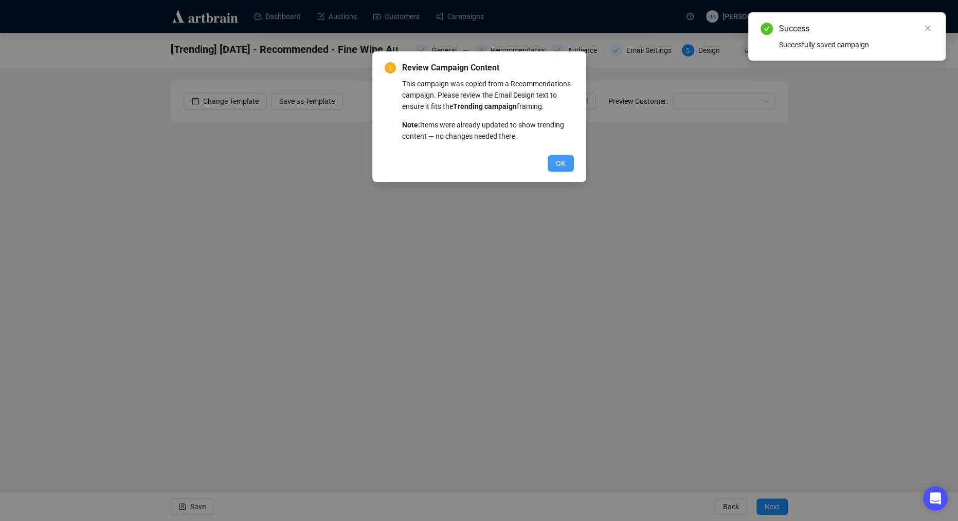
click at [571, 172] on button "OK" at bounding box center [561, 163] width 26 height 16
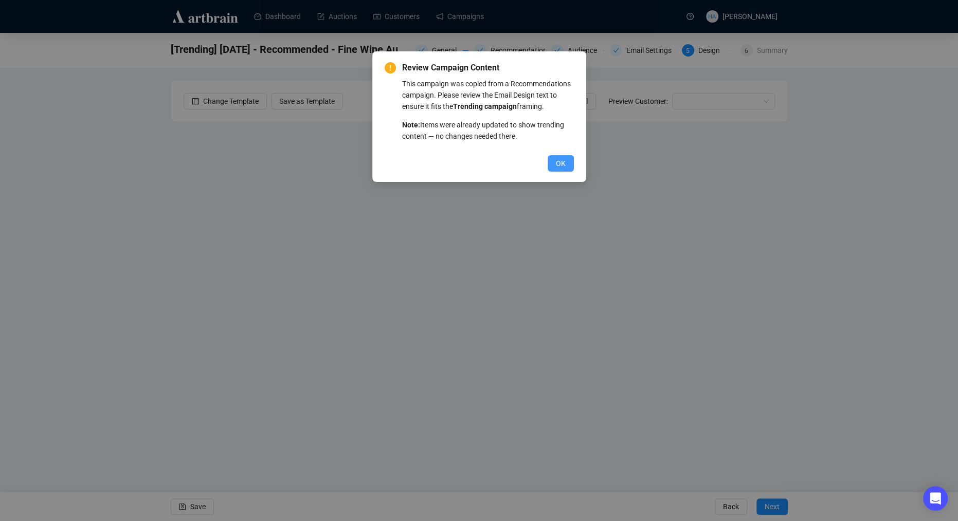
click at [566, 172] on button "OK" at bounding box center [561, 163] width 26 height 16
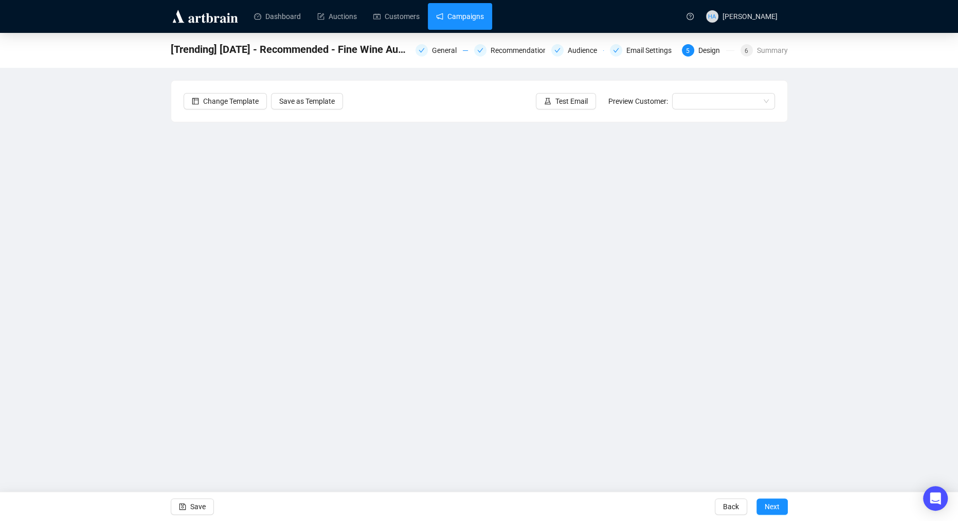
click at [465, 20] on link "Campaigns" at bounding box center [460, 16] width 48 height 27
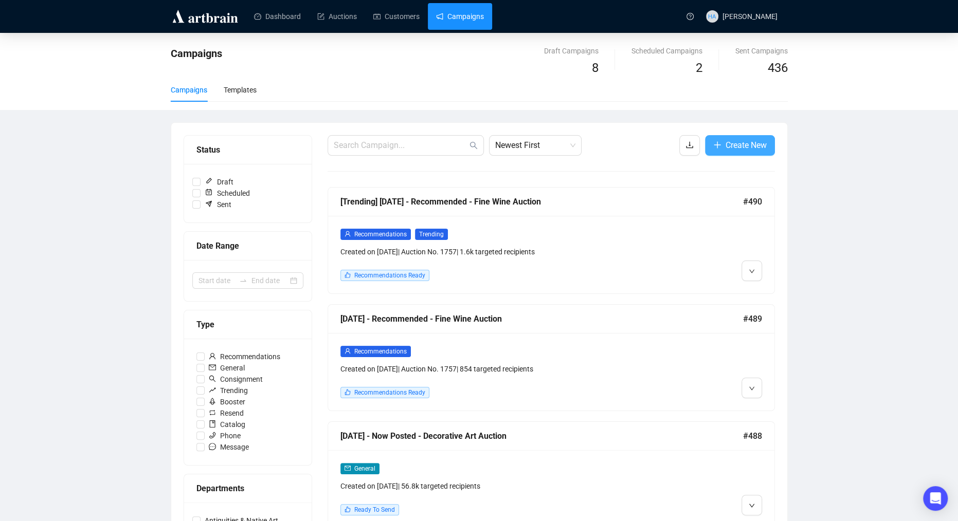
click at [745, 139] on span "Create New" at bounding box center [745, 145] width 41 height 13
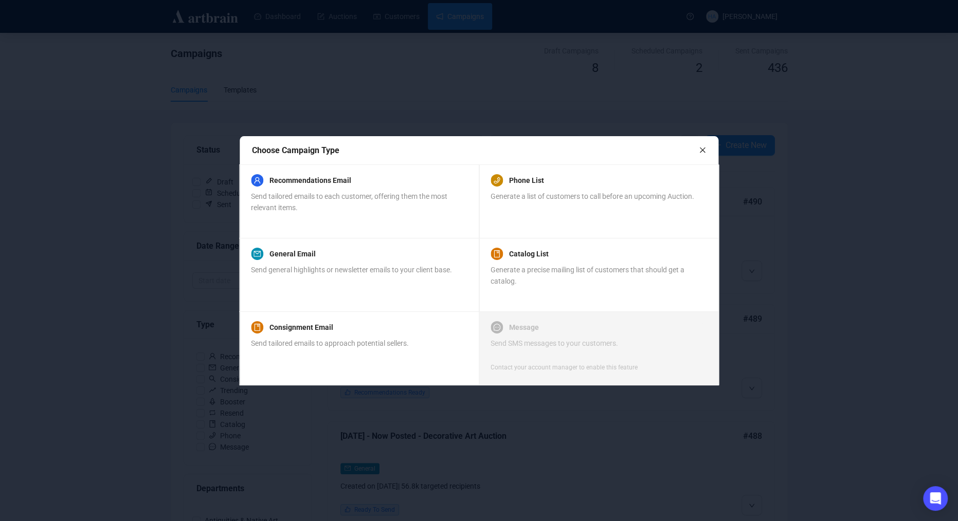
click at [402, 208] on div "Send tailored emails to each customer, offering them the most relevant items." at bounding box center [358, 202] width 215 height 23
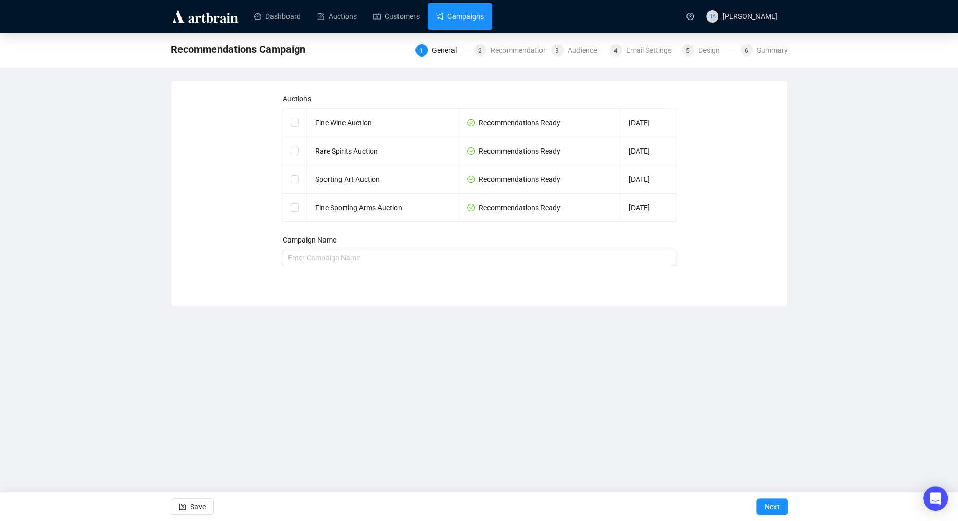
click at [465, 17] on link "Campaigns" at bounding box center [460, 16] width 48 height 27
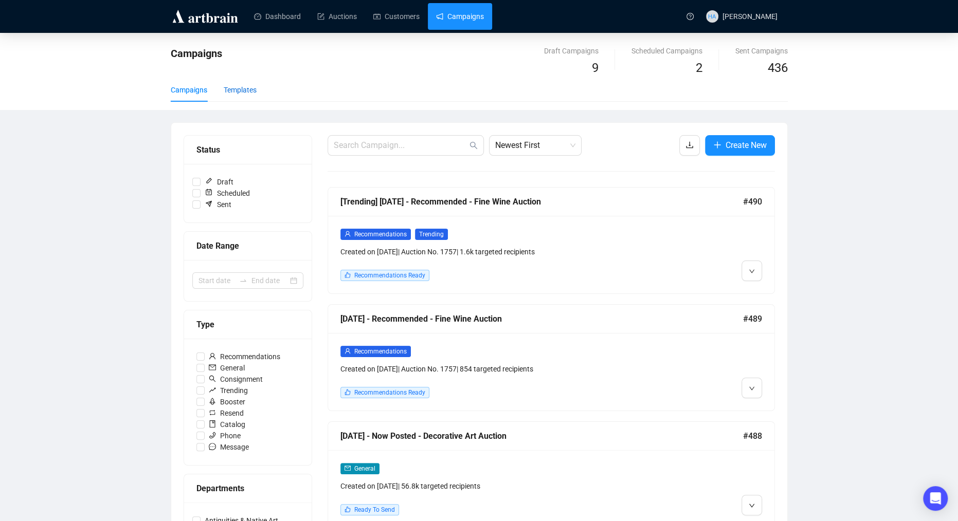
click at [247, 86] on div "Templates" at bounding box center [240, 89] width 33 height 11
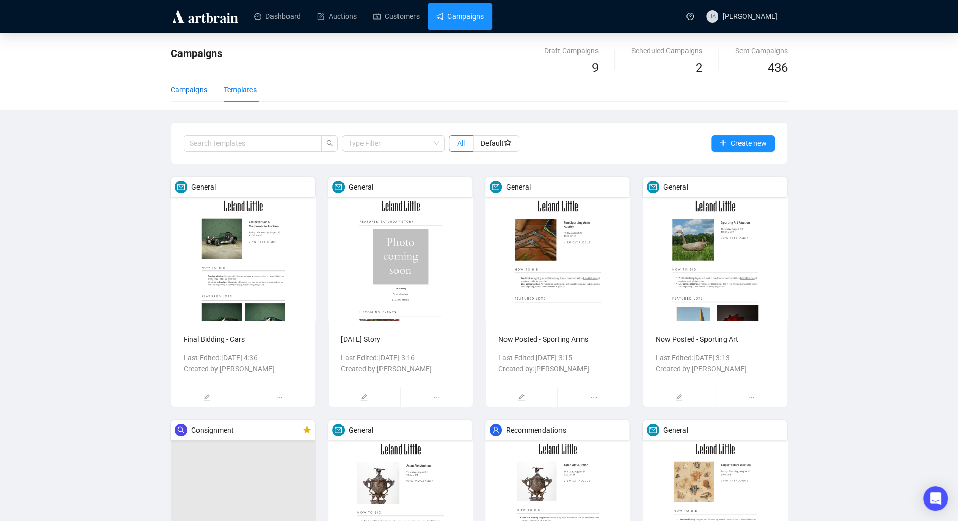
click at [189, 92] on div "Campaigns" at bounding box center [189, 89] width 37 height 11
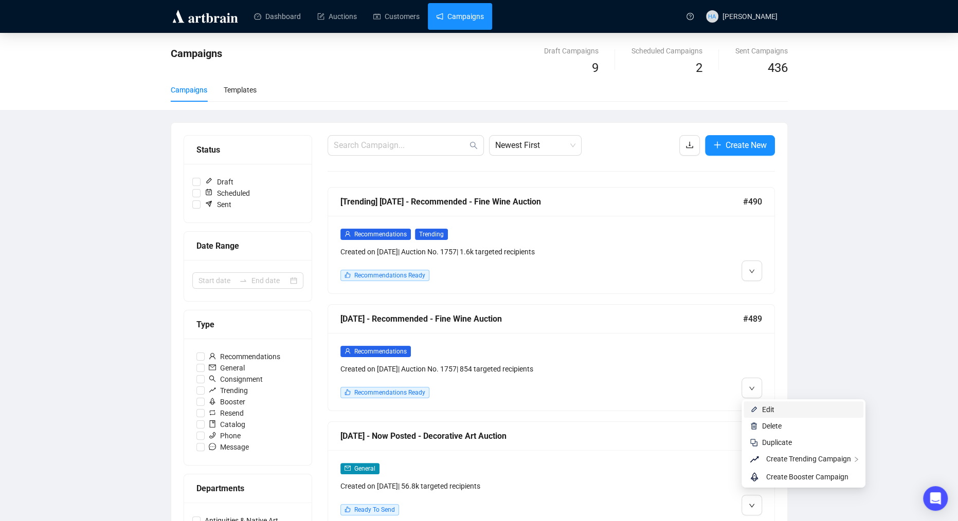
click at [766, 409] on span "Edit" at bounding box center [768, 410] width 12 height 8
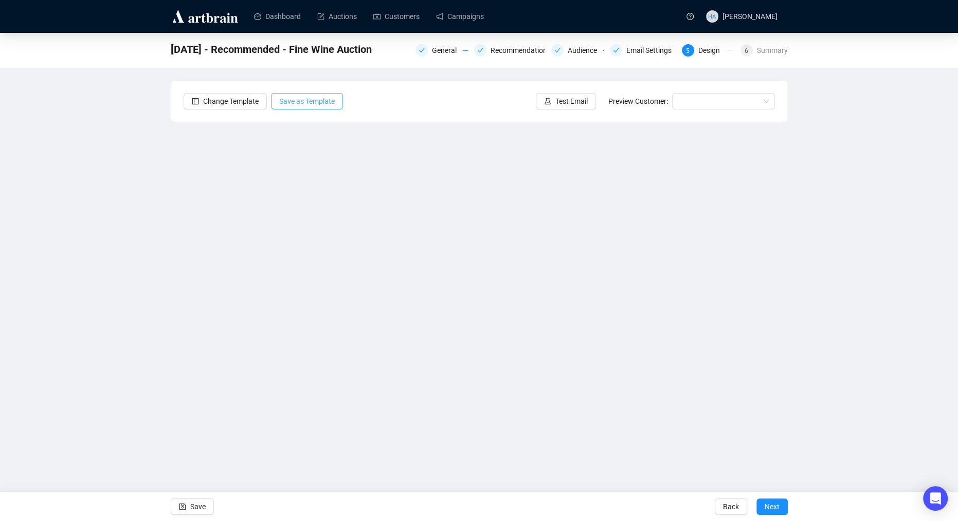
click at [326, 99] on span "Save as Template" at bounding box center [307, 101] width 56 height 11
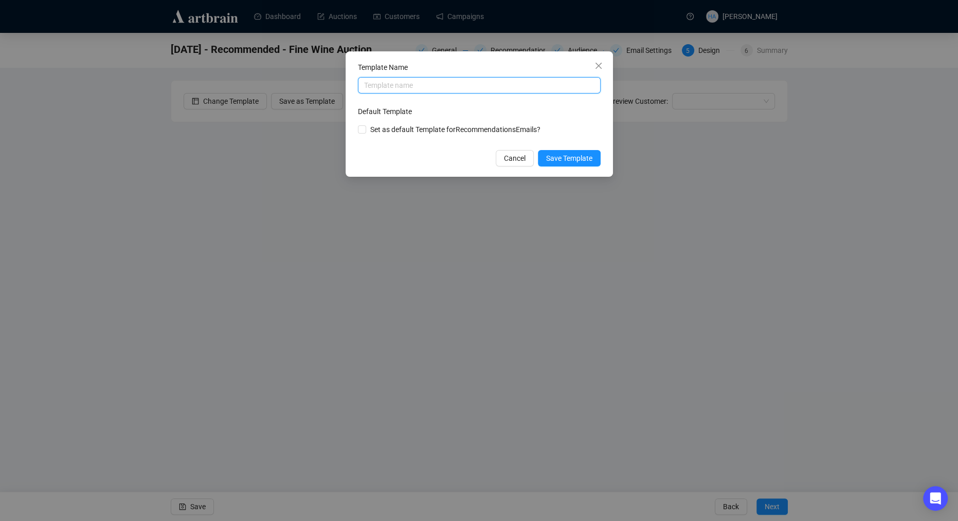
click at [451, 86] on input "text" at bounding box center [479, 85] width 243 height 16
type input "Now Posted Wine or Spirits"
click at [574, 158] on span "Save Template" at bounding box center [569, 158] width 46 height 11
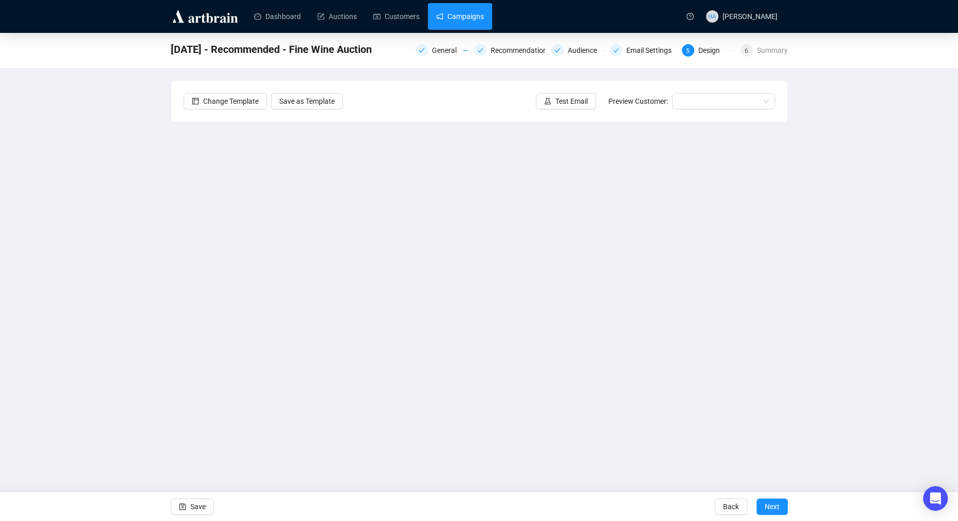
click at [478, 23] on link "Campaigns" at bounding box center [460, 16] width 48 height 27
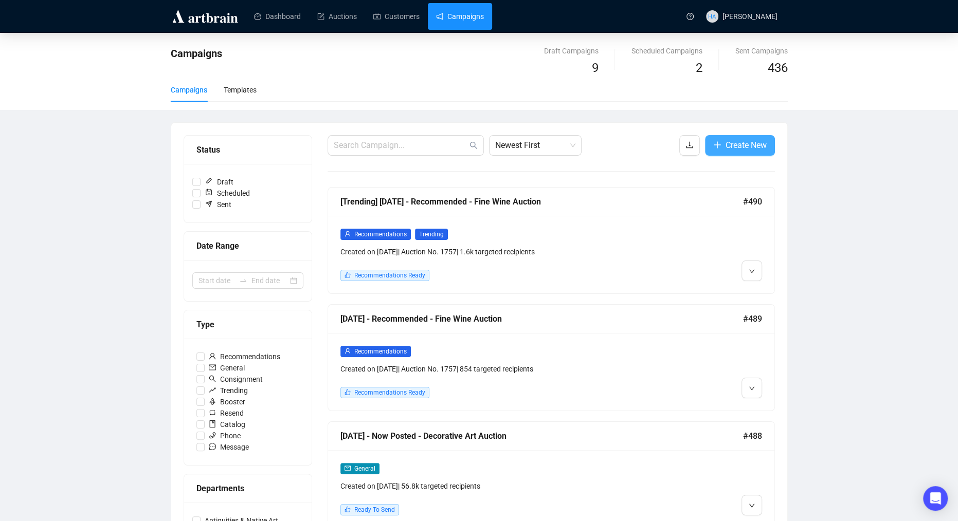
click at [741, 142] on span "Create New" at bounding box center [745, 145] width 41 height 13
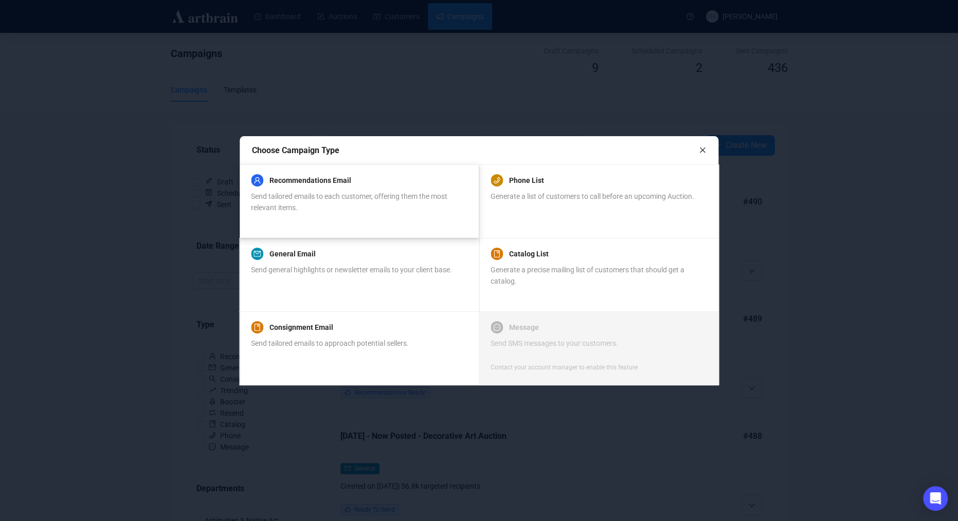
click at [403, 195] on span "Send tailored emails to each customer, offering them the most relevant items." at bounding box center [349, 202] width 196 height 20
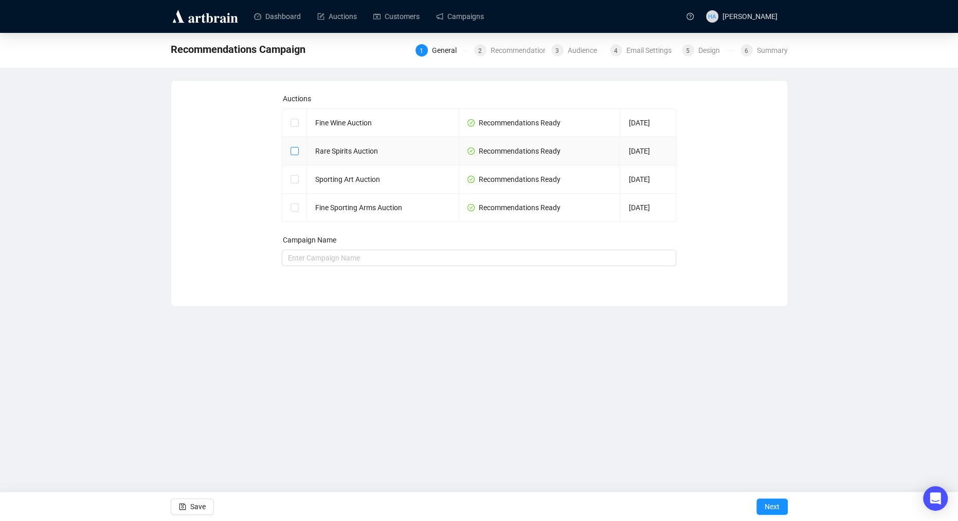
click at [295, 151] on input "checkbox" at bounding box center [294, 150] width 7 height 7
checkbox input "true"
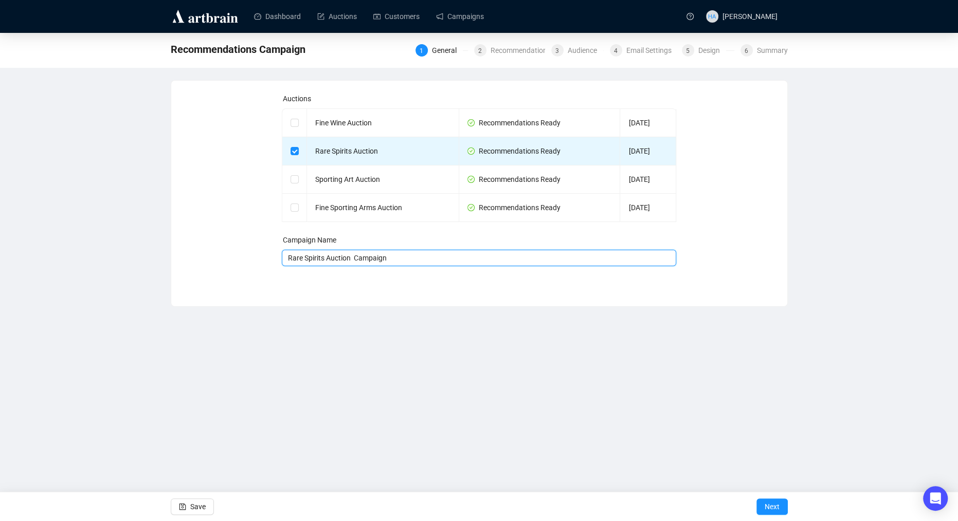
click at [290, 259] on input "Rare Spirits Auction Campaign" at bounding box center [479, 258] width 394 height 16
drag, startPoint x: 503, startPoint y: 260, endPoint x: 451, endPoint y: 262, distance: 52.5
click at [451, 262] on input "[DATE] - Recommended - Rare Spirits Auction Campaign" at bounding box center [479, 258] width 394 height 16
type input "[DATE] - Recommended - Rare Spirits Auction"
click at [768, 507] on span "Next" at bounding box center [772, 507] width 15 height 29
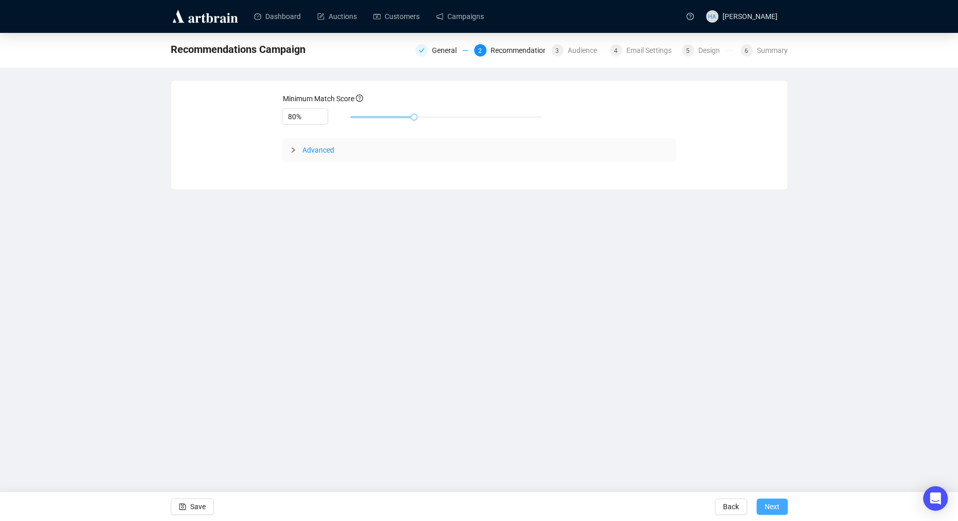
click at [777, 506] on span "Next" at bounding box center [772, 507] width 15 height 29
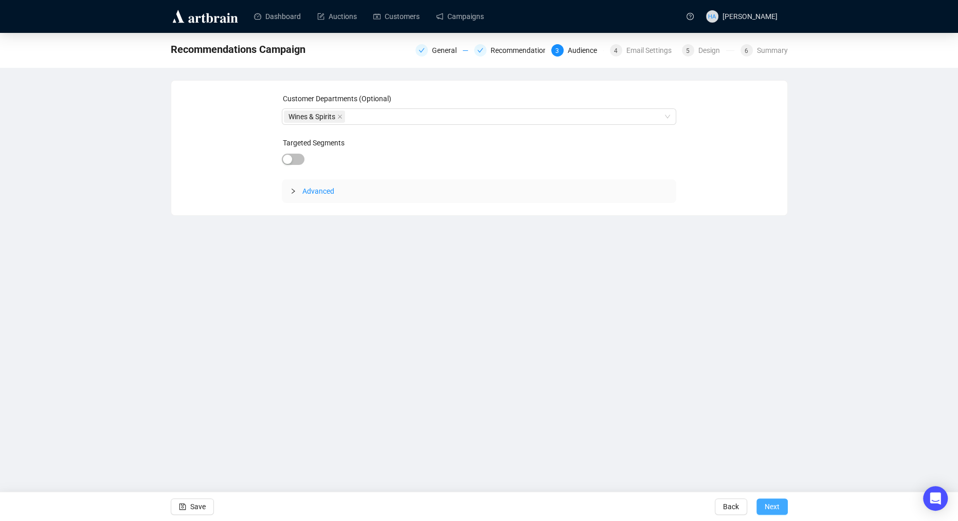
click at [777, 505] on span "Next" at bounding box center [772, 507] width 15 height 29
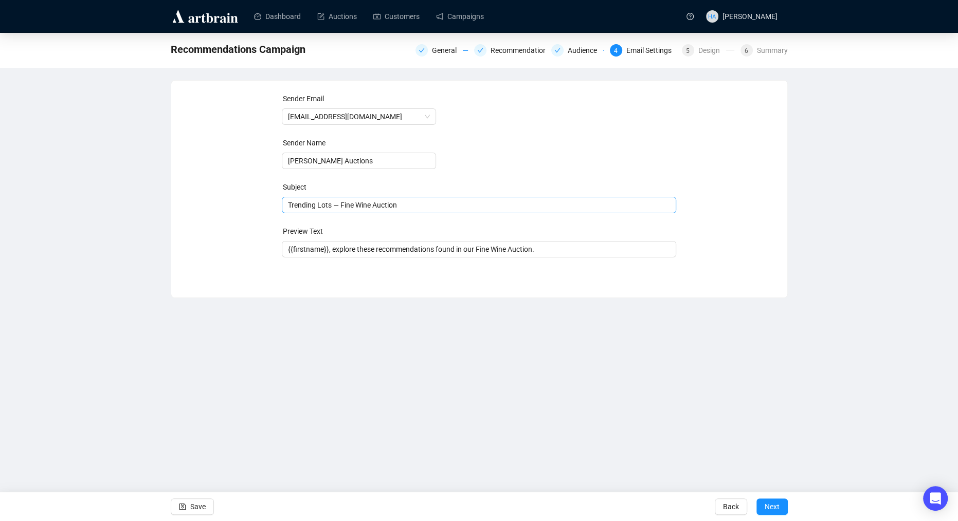
click at [301, 206] on span "Trending Lots — Fine Wine Auction" at bounding box center [479, 205] width 394 height 8
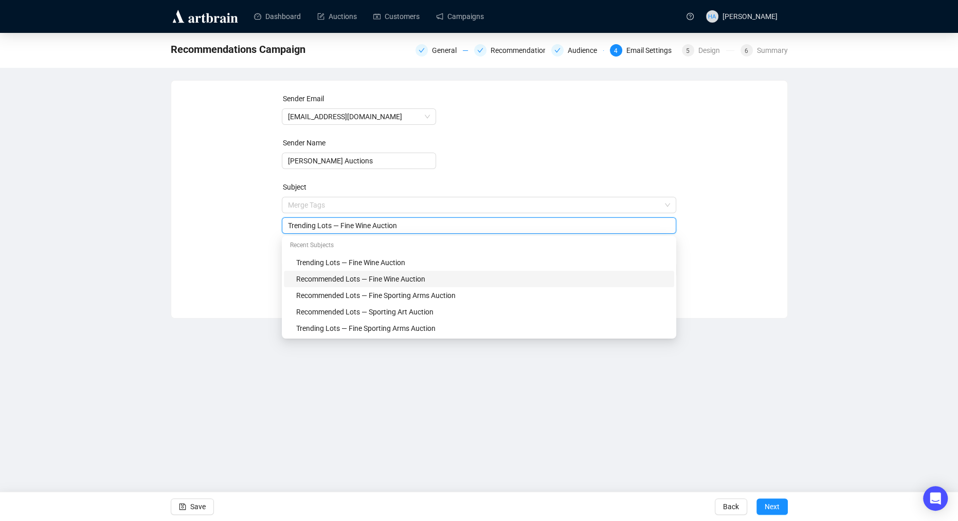
click at [310, 278] on div "Recommended Lots — Fine Wine Auction" at bounding box center [482, 279] width 372 height 11
drag, startPoint x: 365, startPoint y: 228, endPoint x: 395, endPoint y: 226, distance: 31.0
click at [395, 226] on input "Recommended Lots — Fine Wine Auction" at bounding box center [479, 225] width 382 height 11
type input "Recommended Lots — Rare Spirits Auction"
click at [249, 257] on div "Sender Email [EMAIL_ADDRESS][DOMAIN_NAME] Sender Name [PERSON_NAME] Auctions Su…" at bounding box center [479, 191] width 591 height 197
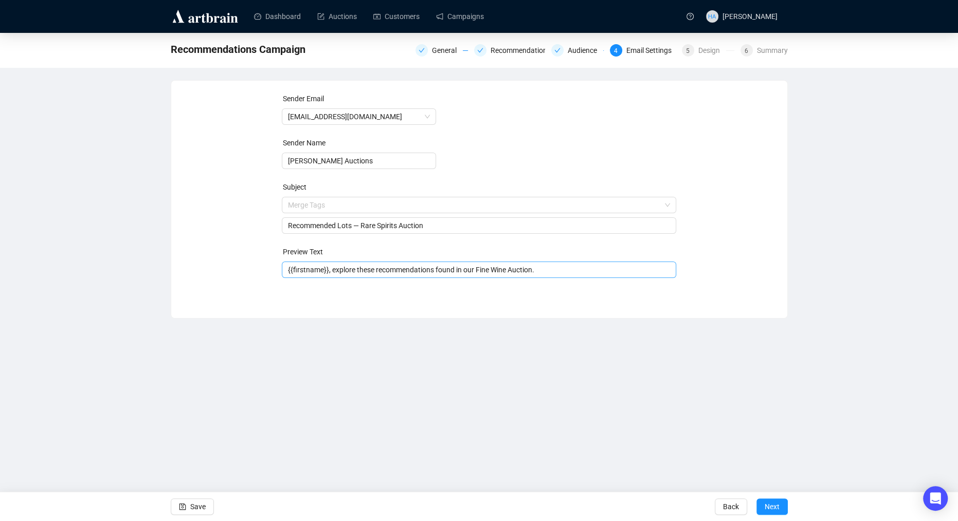
click at [382, 271] on input "{{firstname}}, explore these recommendations found in our Fine Wine Auction." at bounding box center [479, 269] width 382 height 11
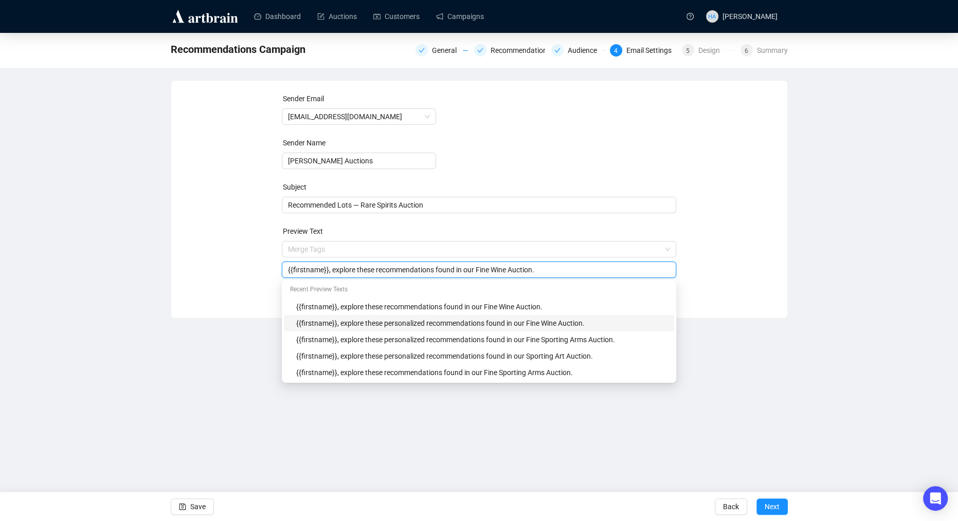
click at [385, 322] on div "{{firstname}}, explore these personalized recommendations found in our Fine Win…" at bounding box center [482, 323] width 372 height 11
drag, startPoint x: 528, startPoint y: 273, endPoint x: 559, endPoint y: 271, distance: 31.4
click at [559, 271] on input "{{firstname}}, explore these personalized recommendations found in our Fine Win…" at bounding box center [479, 269] width 382 height 11
type input "{{firstname}}, explore these personalized recommendations found in our Rare Spi…"
click at [236, 269] on div "Sender Email [EMAIL_ADDRESS][DOMAIN_NAME] Sender Name [PERSON_NAME] Auctions Su…" at bounding box center [479, 191] width 591 height 197
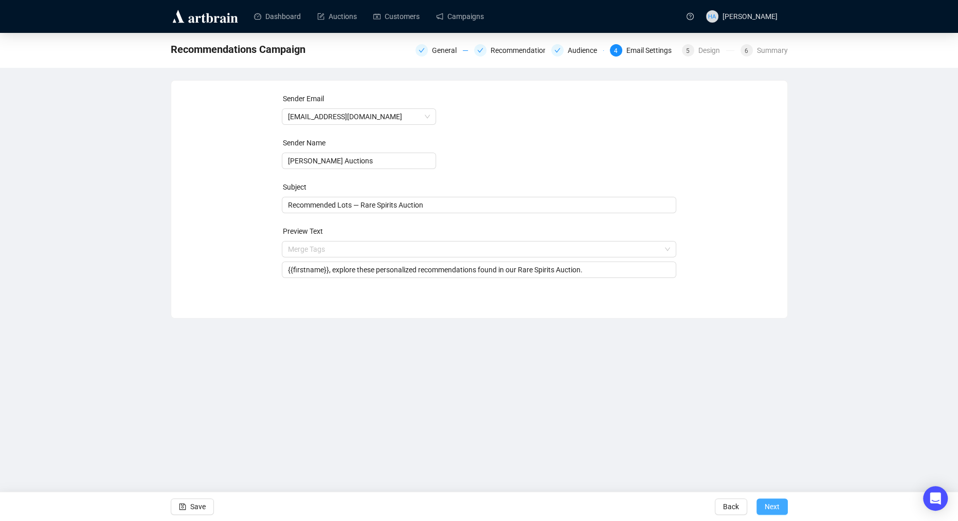
click at [769, 508] on span "Next" at bounding box center [772, 507] width 15 height 29
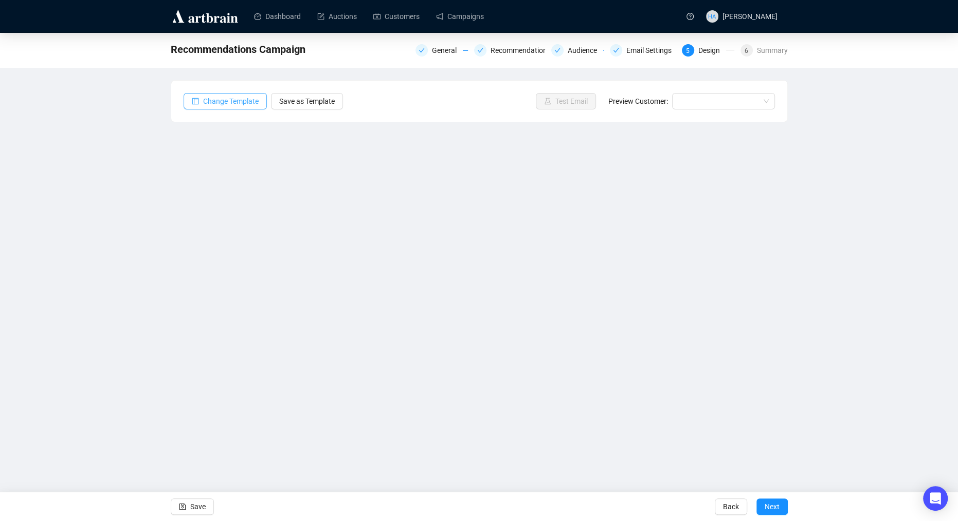
click at [228, 103] on span "Change Template" at bounding box center [231, 101] width 56 height 11
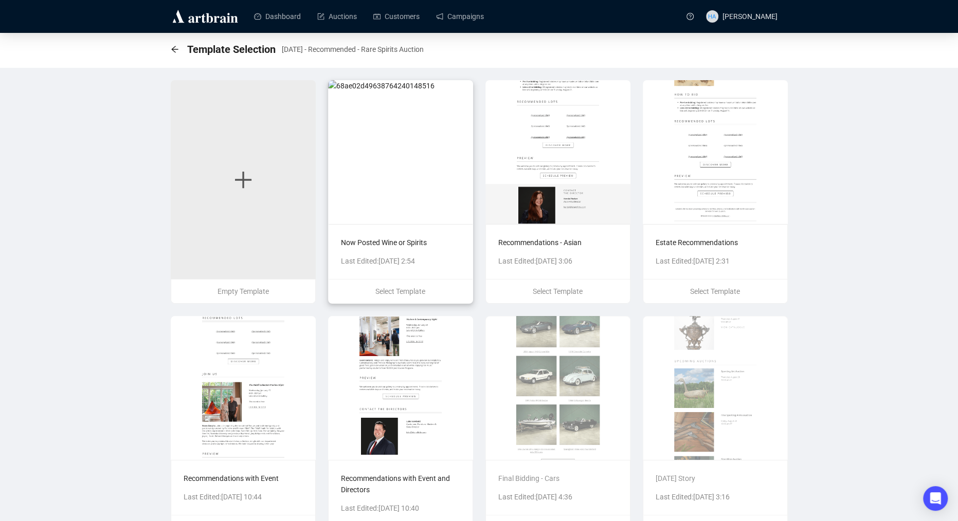
click at [401, 192] on img at bounding box center [400, 152] width 145 height 144
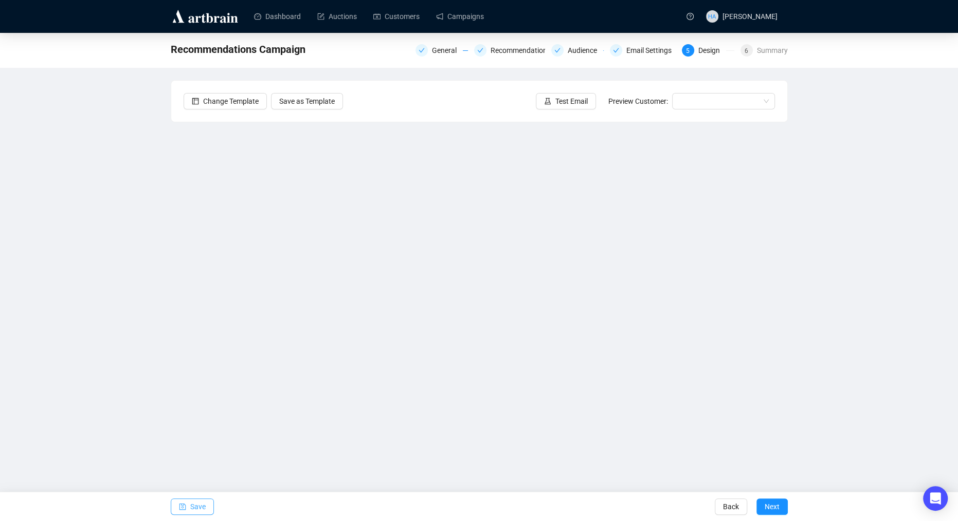
click at [192, 509] on span "Save" at bounding box center [197, 507] width 15 height 29
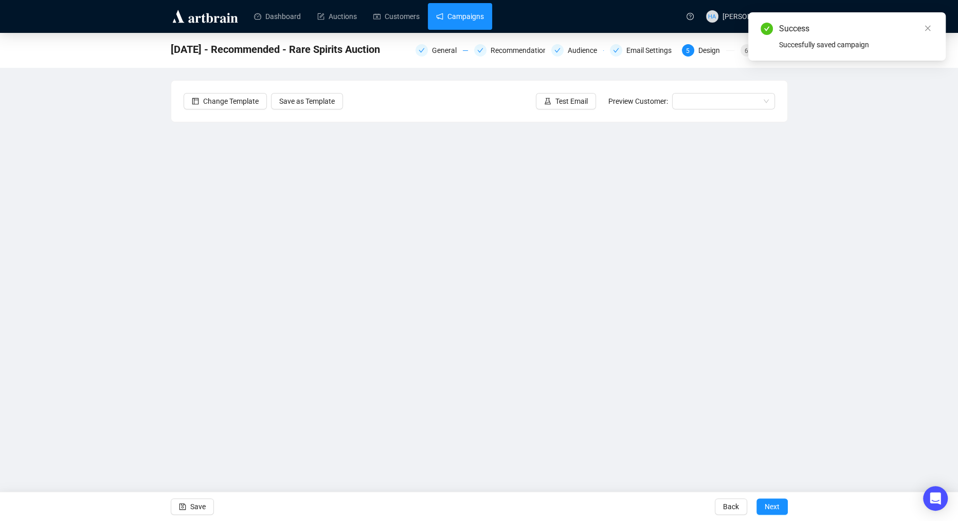
click at [466, 20] on link "Campaigns" at bounding box center [460, 16] width 48 height 27
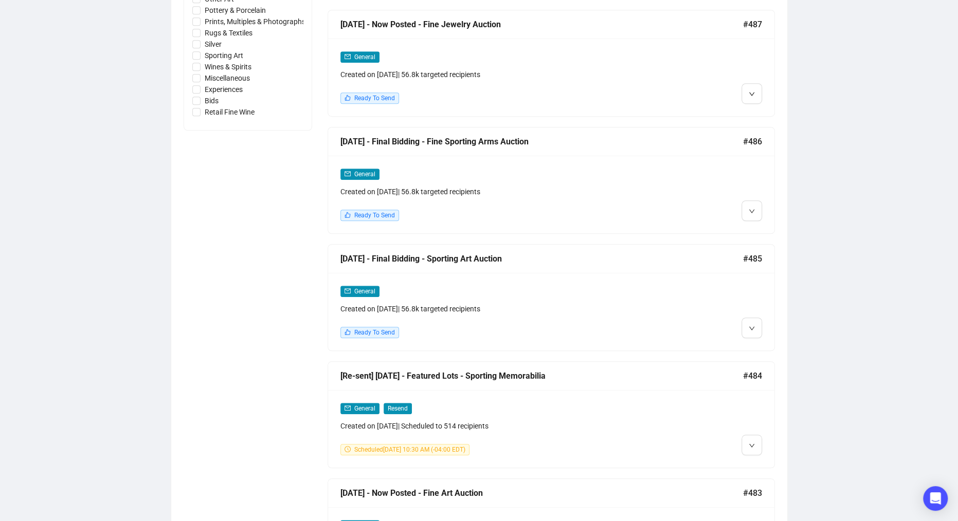
scroll to position [653, 0]
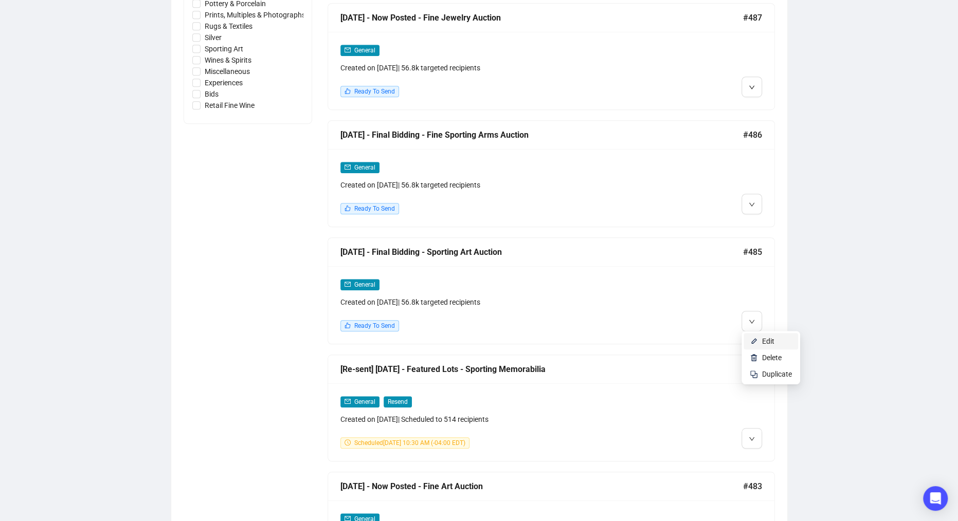
click at [762, 338] on span "Edit" at bounding box center [768, 341] width 12 height 8
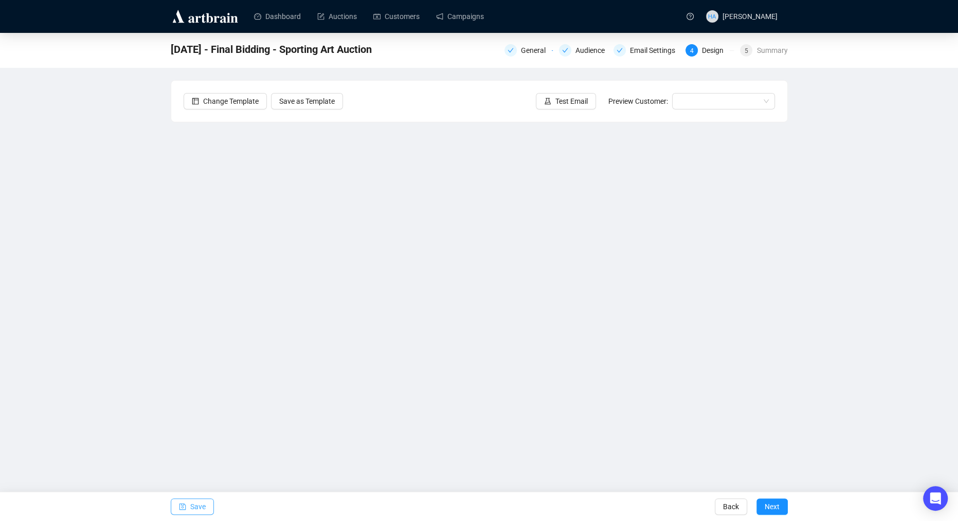
click at [196, 508] on span "Save" at bounding box center [197, 507] width 15 height 29
